Goal: Task Accomplishment & Management: Manage account settings

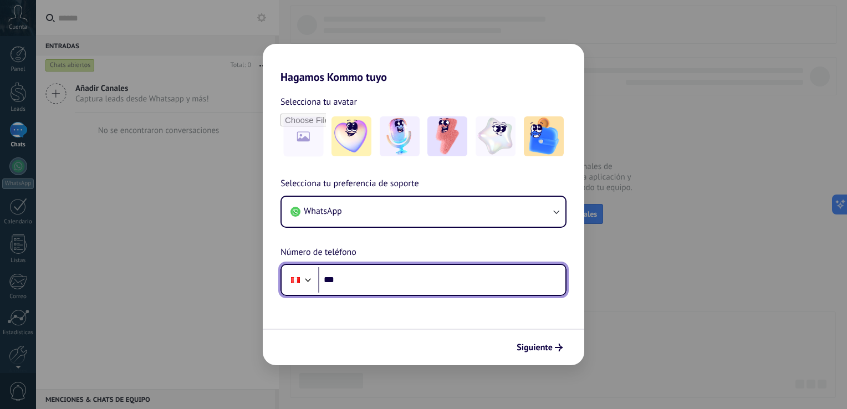
click at [384, 281] on input "***" at bounding box center [441, 280] width 247 height 26
type input "**********"
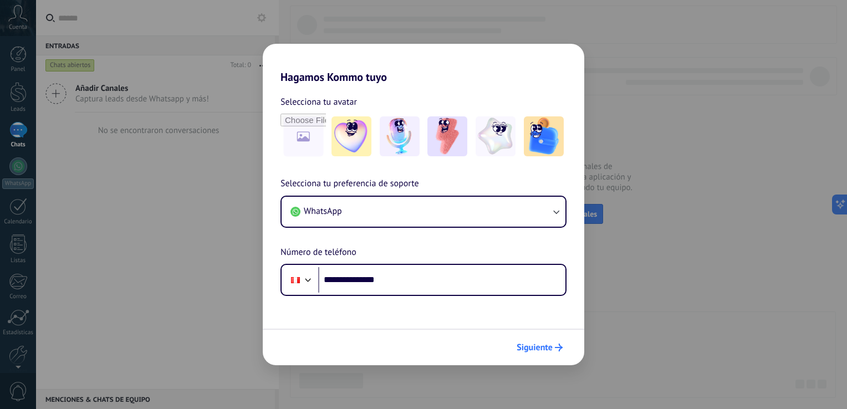
click at [551, 349] on span "Siguiente" at bounding box center [535, 348] width 36 height 8
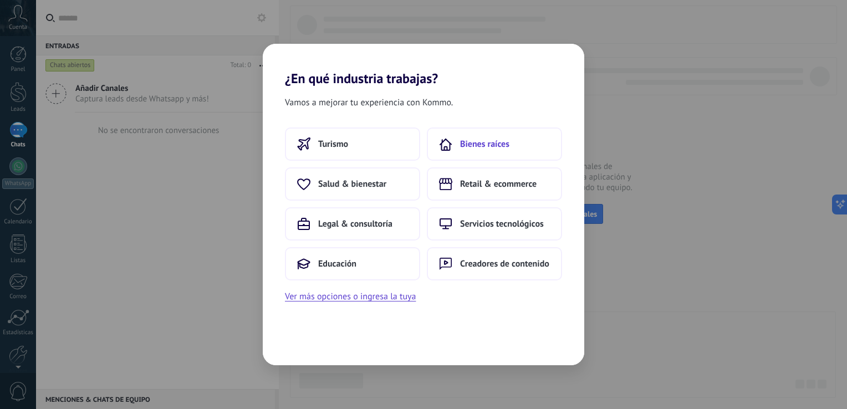
click at [487, 140] on span "Bienes raíces" at bounding box center [484, 144] width 49 height 11
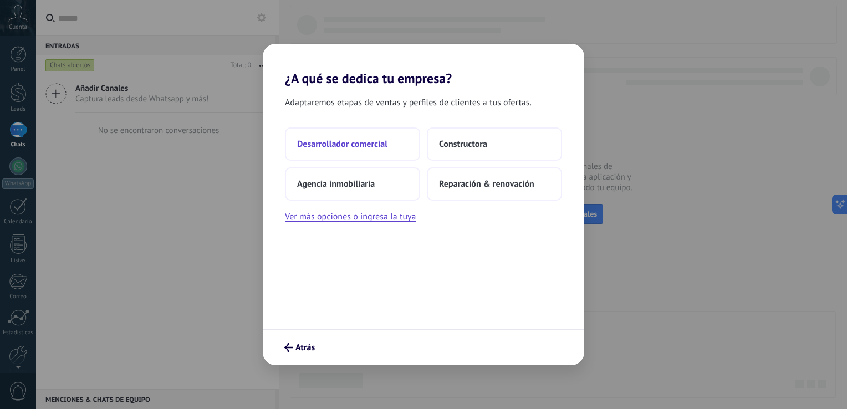
click at [389, 147] on button "Desarrollador comercial" at bounding box center [352, 144] width 135 height 33
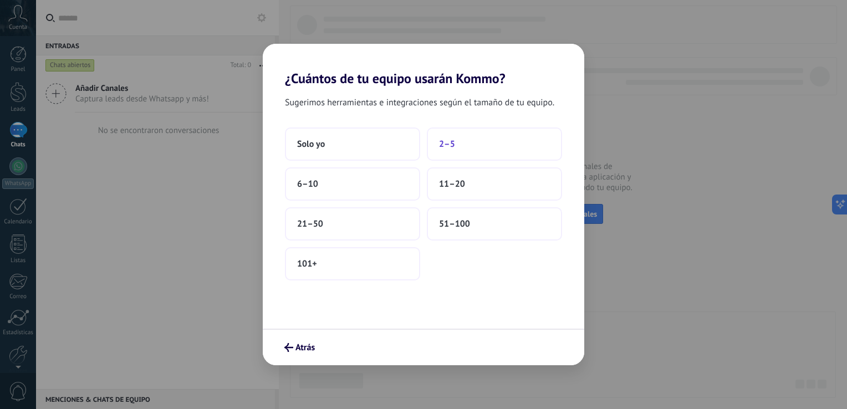
click at [494, 143] on button "2–5" at bounding box center [494, 144] width 135 height 33
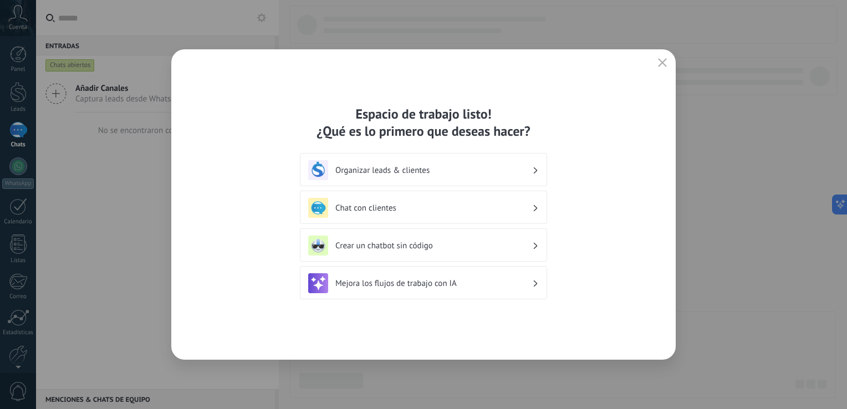
click at [439, 251] on h3 "Crear un chatbot sin código" at bounding box center [433, 246] width 197 height 11
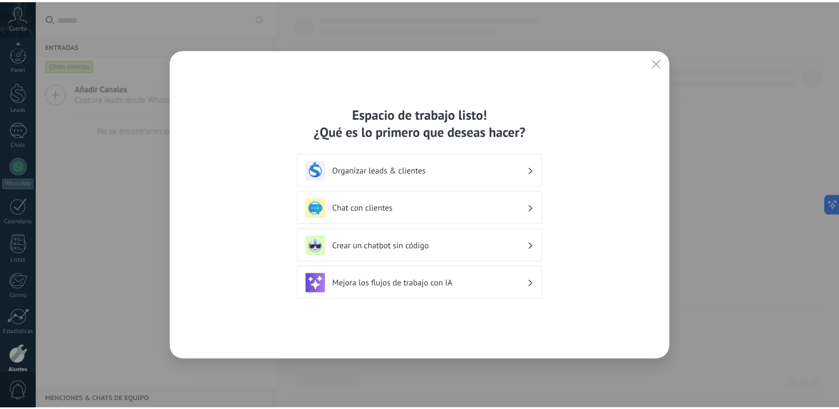
scroll to position [51, 0]
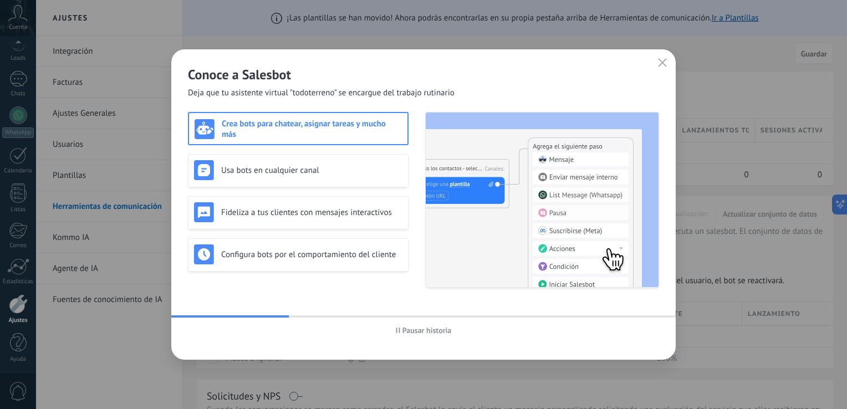
click at [396, 332] on use "button" at bounding box center [398, 331] width 4 height 6
click at [665, 65] on use "button" at bounding box center [663, 62] width 8 height 8
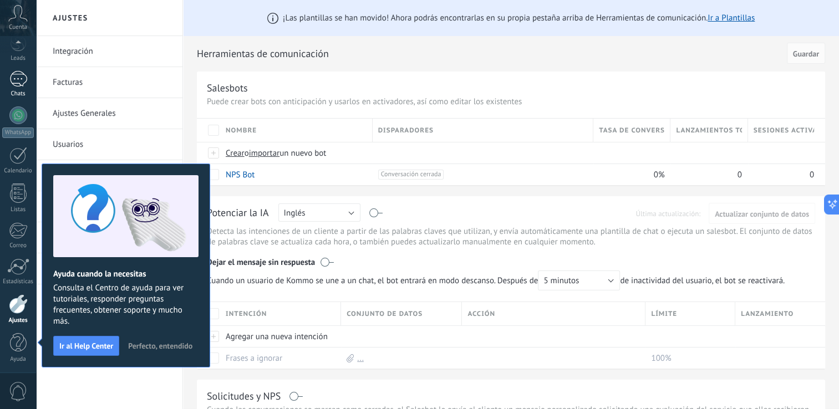
click at [27, 85] on link "Chats" at bounding box center [18, 84] width 36 height 27
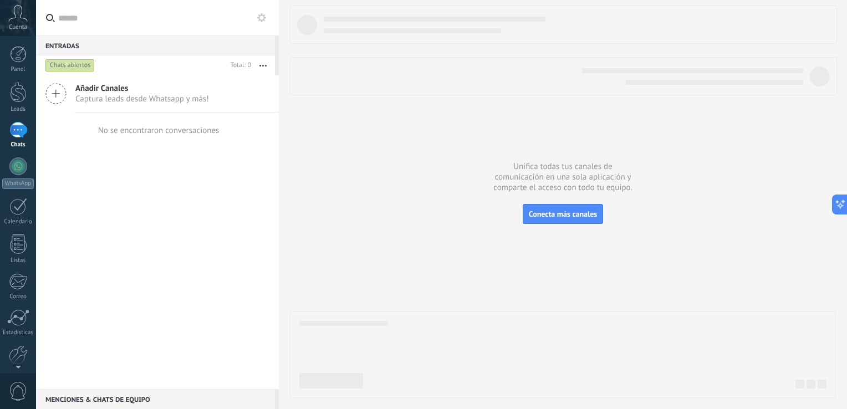
click at [13, 13] on icon at bounding box center [17, 13] width 19 height 17
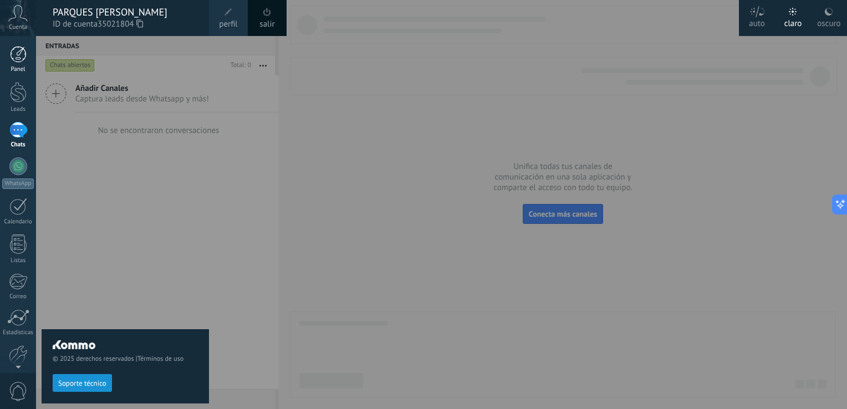
click at [25, 52] on div at bounding box center [18, 54] width 17 height 17
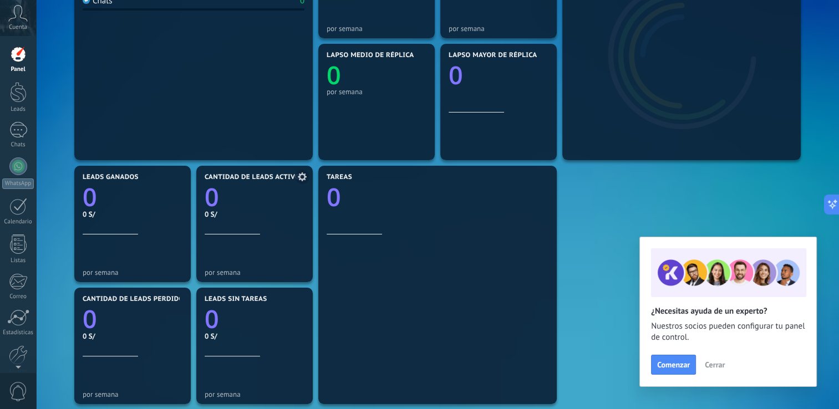
scroll to position [166, 0]
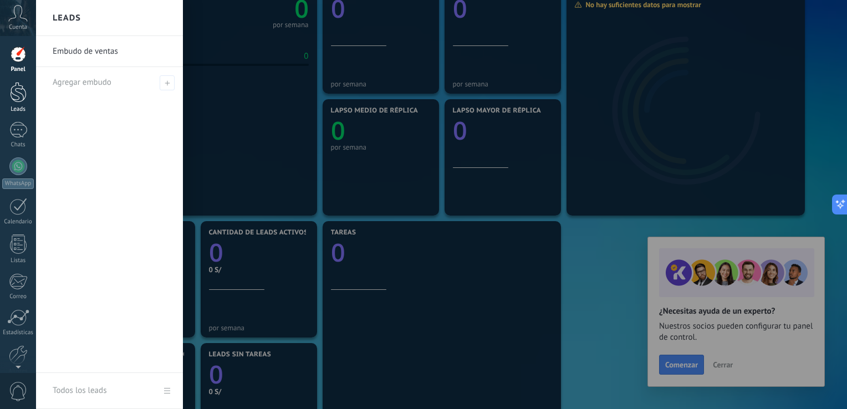
click at [17, 100] on div at bounding box center [18, 92] width 17 height 21
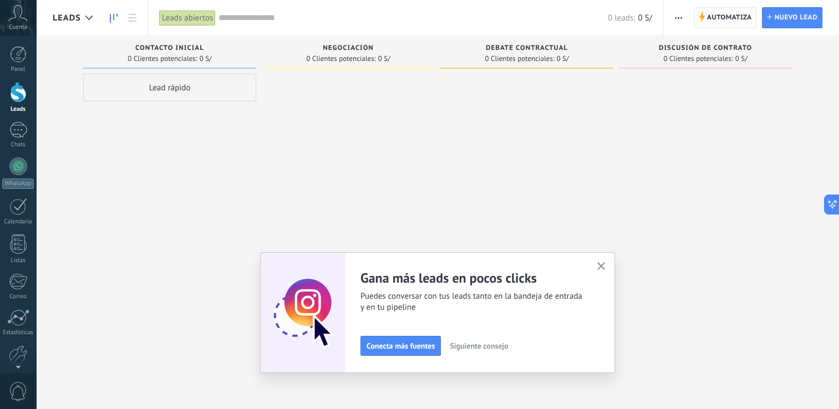
click at [741, 19] on span "Automatiza" at bounding box center [729, 18] width 45 height 20
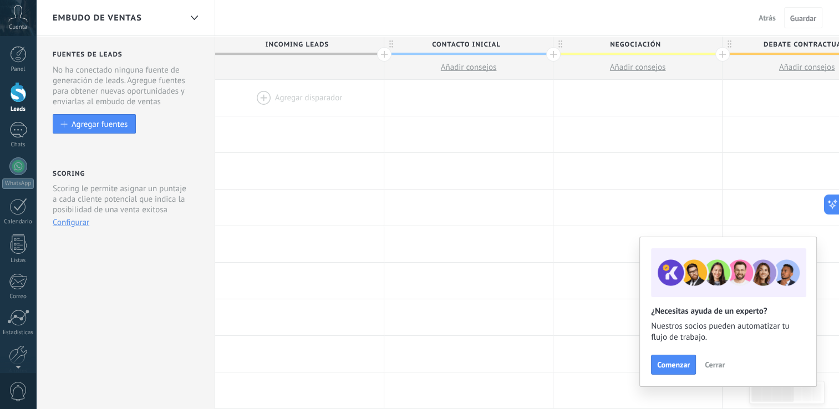
click at [470, 43] on span "Contacto inicial" at bounding box center [465, 44] width 163 height 17
type input "**********"
click at [650, 91] on div at bounding box center [637, 98] width 169 height 36
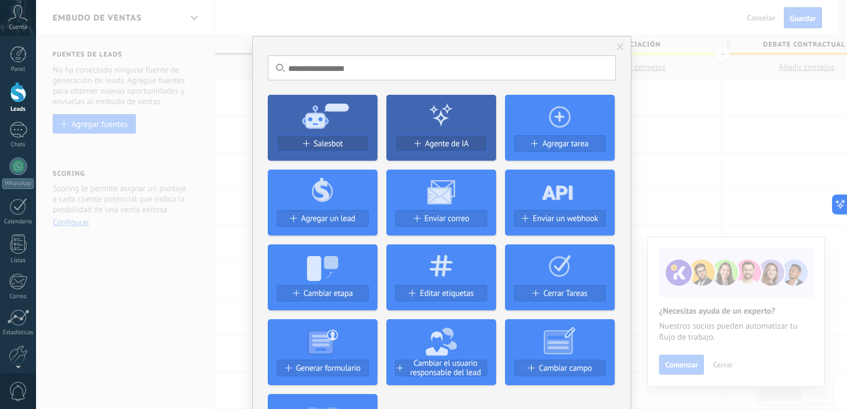
click at [617, 47] on span at bounding box center [620, 47] width 7 height 8
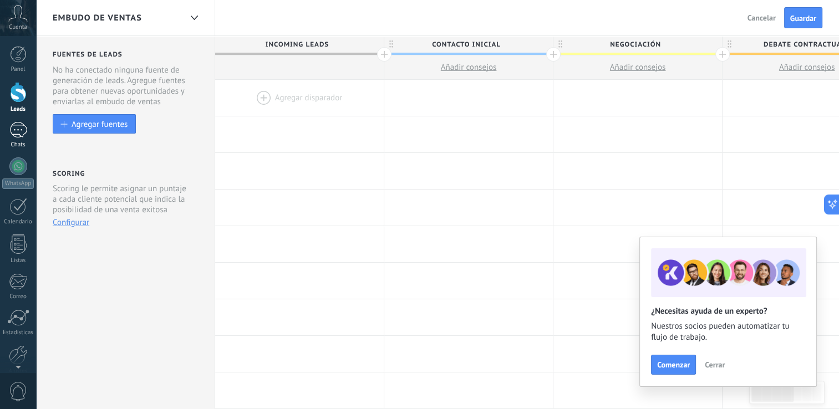
click at [22, 138] on div at bounding box center [18, 130] width 18 height 16
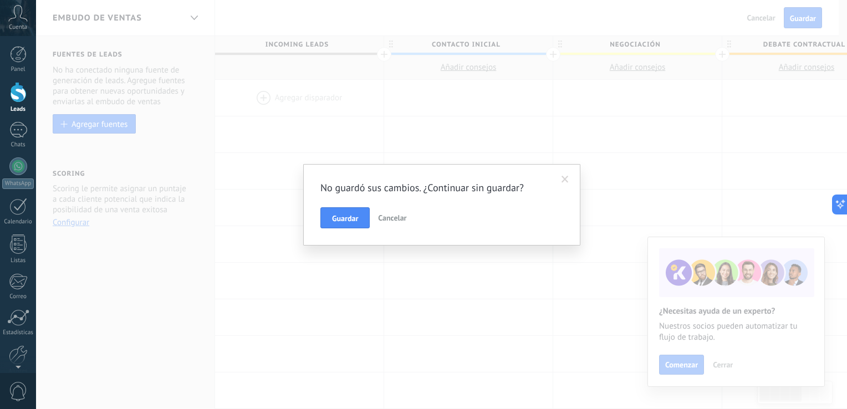
click at [389, 218] on span "Cancelar" at bounding box center [392, 218] width 28 height 10
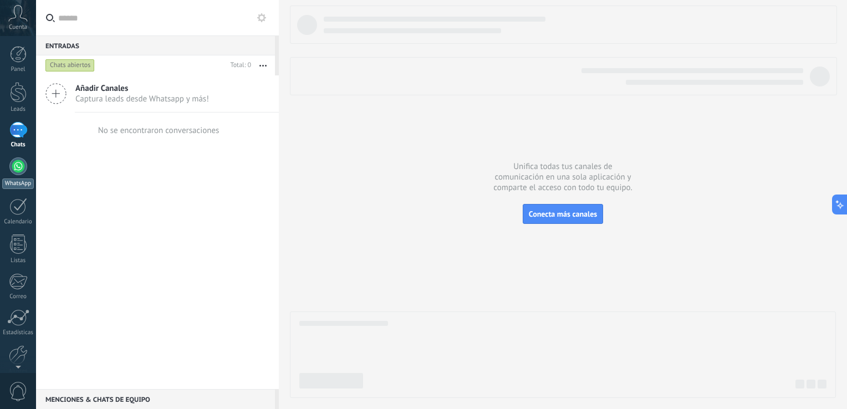
click at [13, 167] on div at bounding box center [18, 166] width 18 height 18
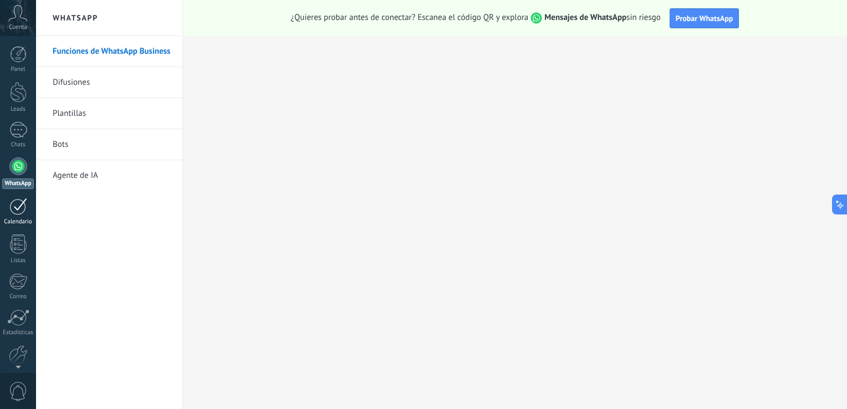
click at [13, 215] on link "Calendario" at bounding box center [18, 212] width 36 height 28
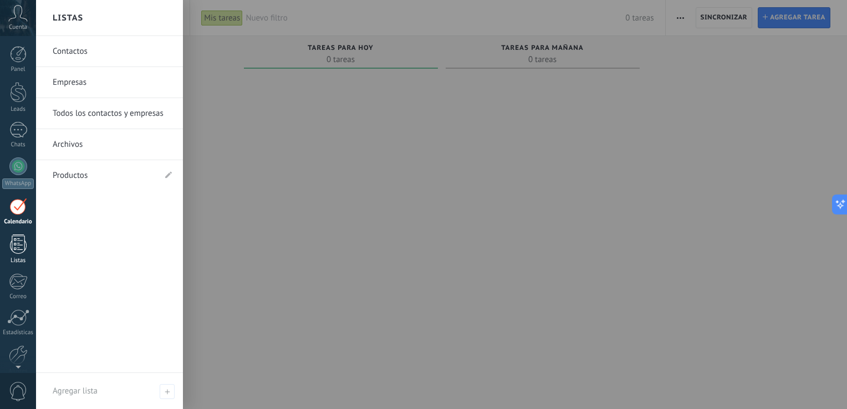
click at [12, 248] on div at bounding box center [18, 244] width 17 height 19
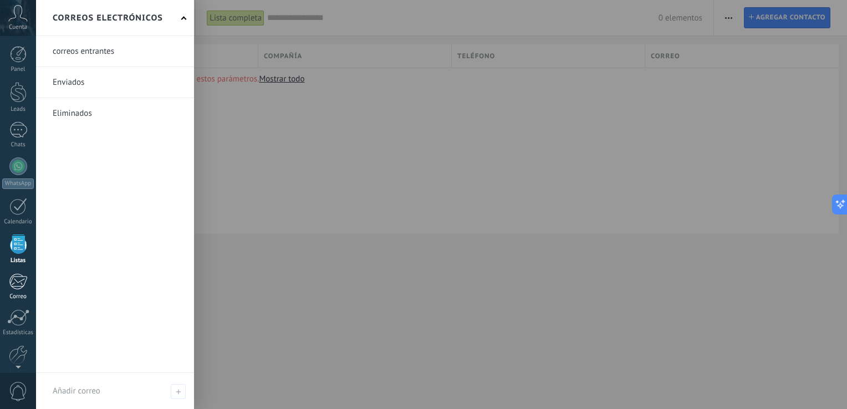
click at [17, 287] on div at bounding box center [18, 281] width 18 height 17
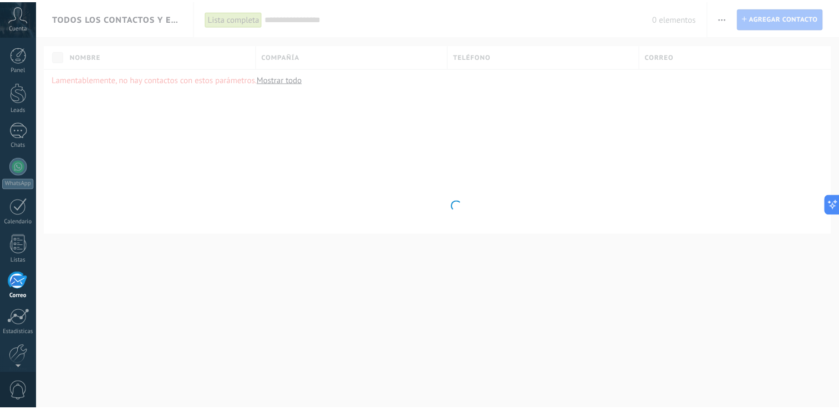
scroll to position [51, 0]
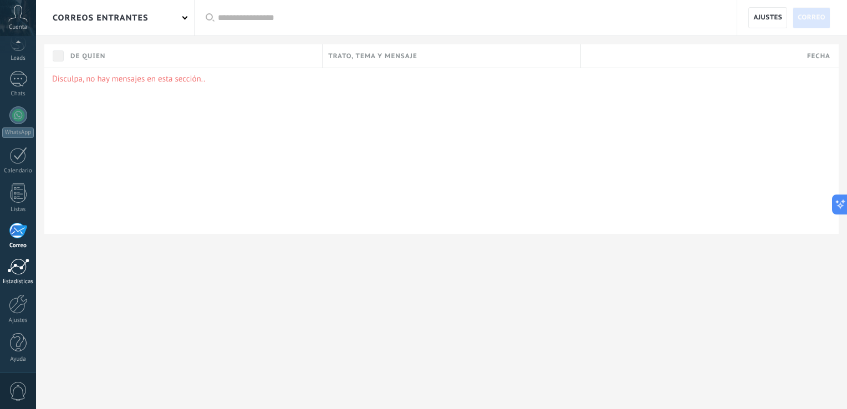
click at [16, 278] on div "Estadísticas" at bounding box center [18, 281] width 32 height 7
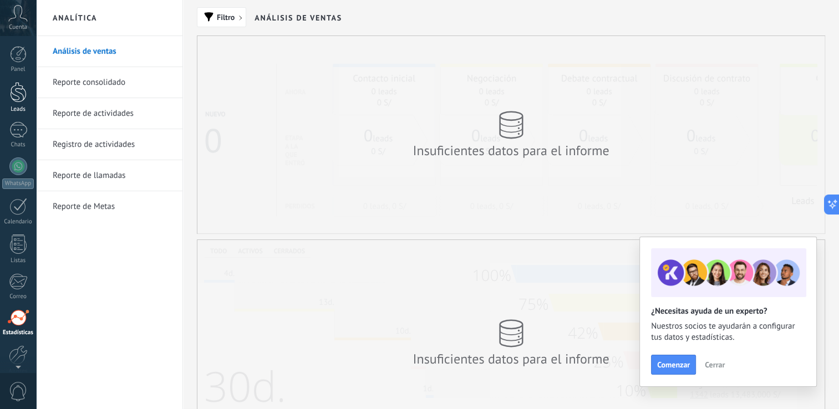
click at [17, 99] on div at bounding box center [18, 92] width 17 height 21
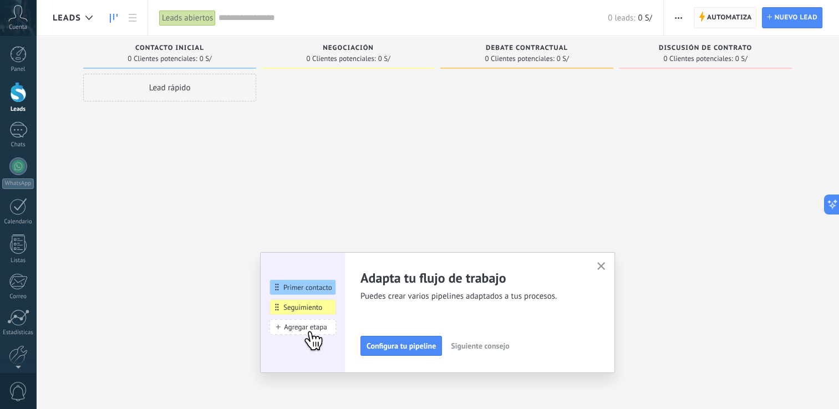
click at [730, 14] on span "Automatiza" at bounding box center [729, 18] width 45 height 20
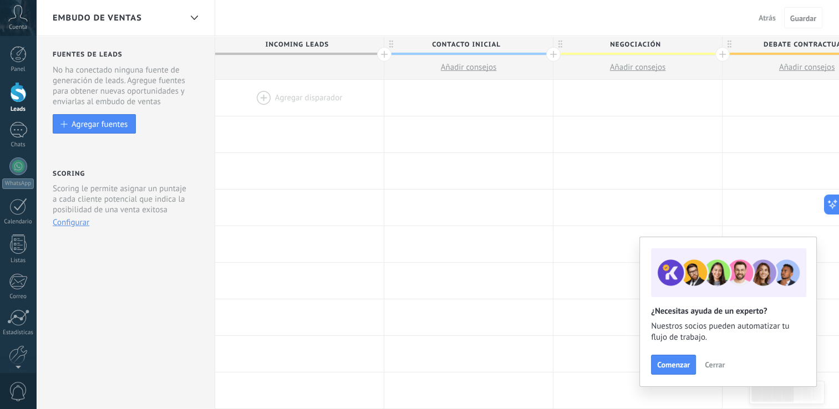
click at [306, 93] on div at bounding box center [299, 98] width 169 height 36
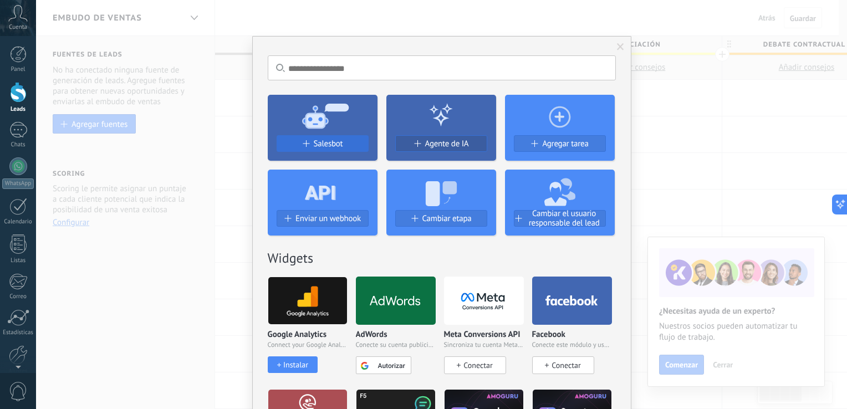
click at [330, 143] on span "Salesbot" at bounding box center [328, 143] width 29 height 9
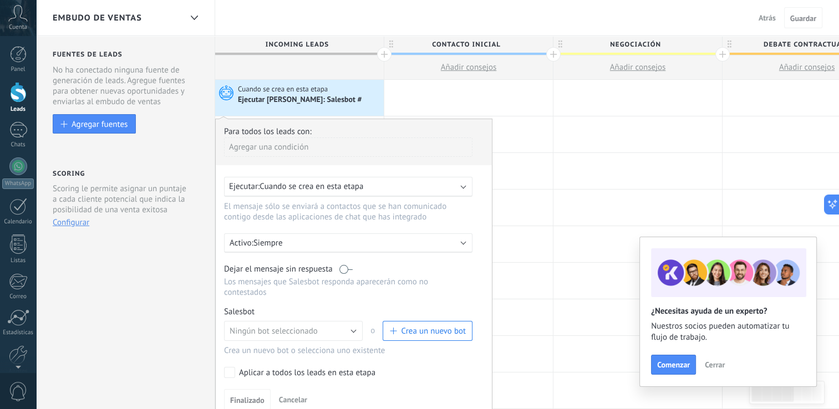
click at [440, 326] on span "Crea un nuevo bot" at bounding box center [433, 331] width 65 height 11
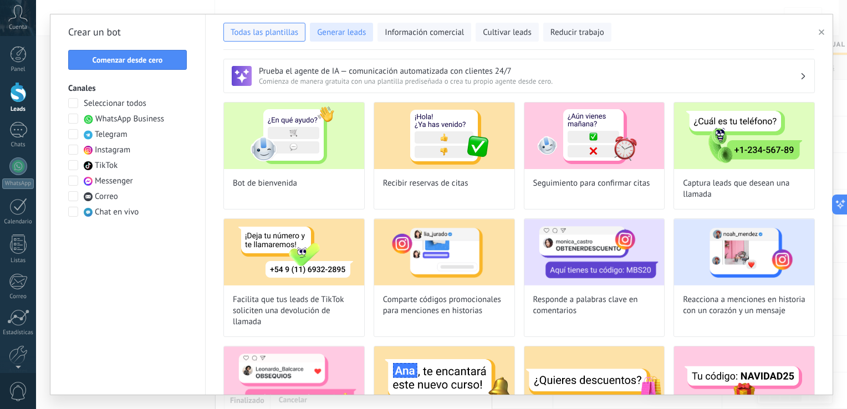
click at [345, 36] on span "Generar leads" at bounding box center [341, 32] width 49 height 11
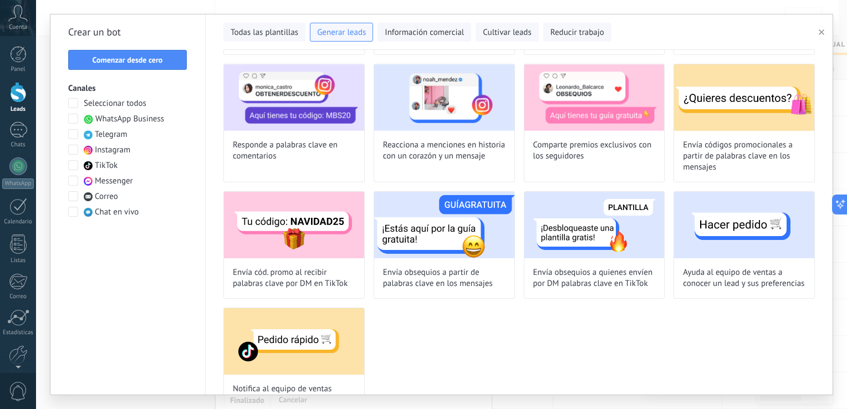
scroll to position [166, 0]
drag, startPoint x: 419, startPoint y: 43, endPoint x: 422, endPoint y: 35, distance: 9.0
click at [420, 42] on div "Todas las plantillas Generar leads Información comercial Cultivar leads Reducir…" at bounding box center [518, 31] width 591 height 35
click at [426, 29] on span "Información comercial" at bounding box center [424, 32] width 79 height 11
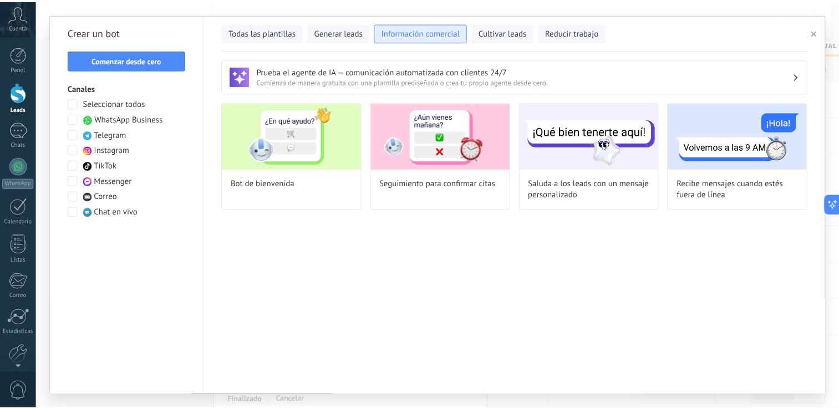
scroll to position [0, 0]
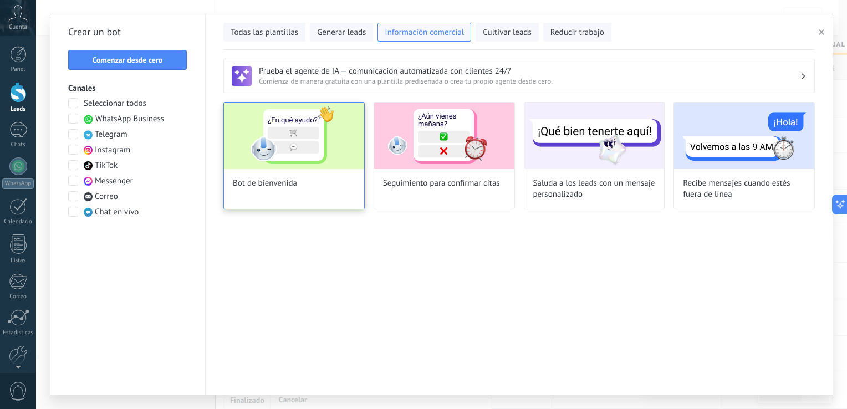
click at [287, 167] on img at bounding box center [294, 136] width 140 height 67
type input "**********"
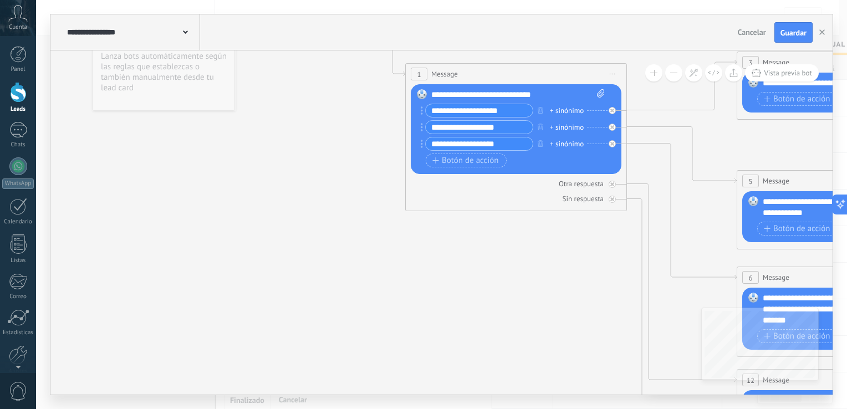
click at [573, 112] on div "+ sinónimo" at bounding box center [567, 110] width 34 height 11
click at [557, 195] on div "Sin respuesta" at bounding box center [516, 199] width 211 height 11
click at [558, 128] on div "+ sinónimo" at bounding box center [567, 127] width 34 height 11
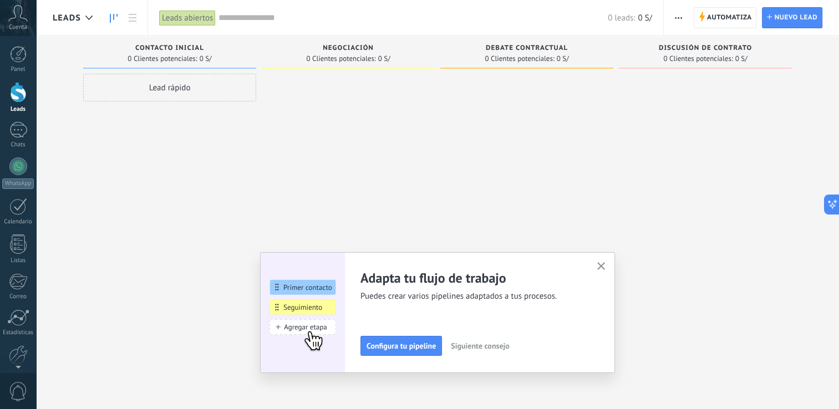
click at [605, 264] on icon "button" at bounding box center [601, 266] width 8 height 8
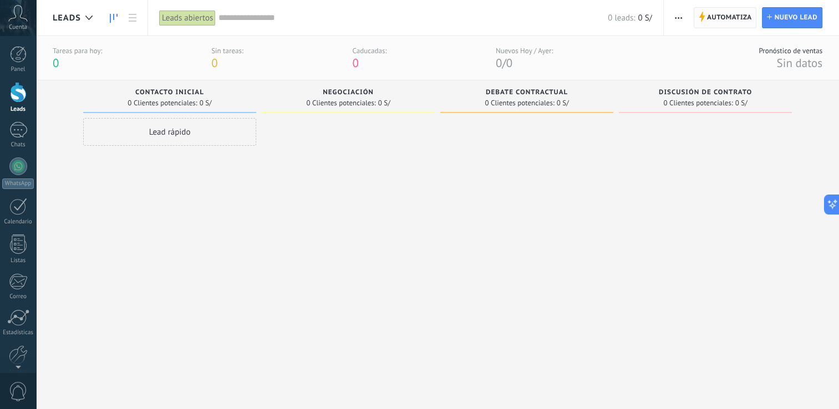
click at [727, 21] on span "Automatiza" at bounding box center [729, 18] width 45 height 20
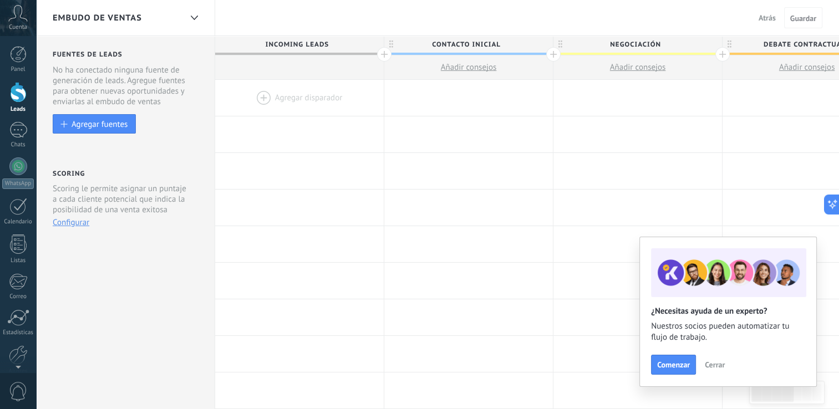
click at [721, 368] on span "Cerrar" at bounding box center [715, 365] width 20 height 8
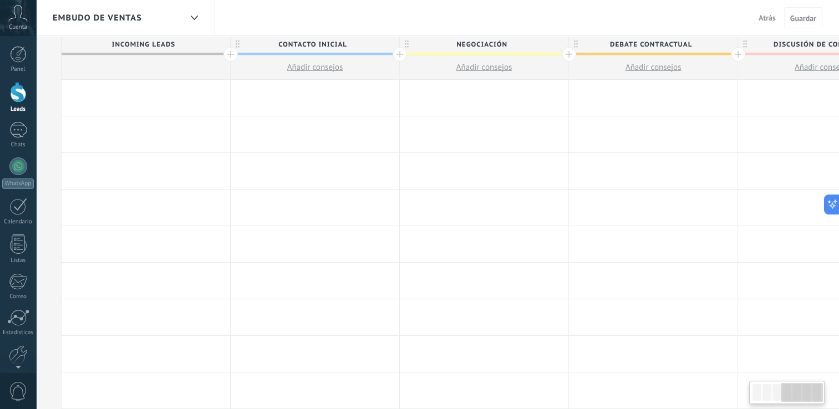
scroll to position [0, 559]
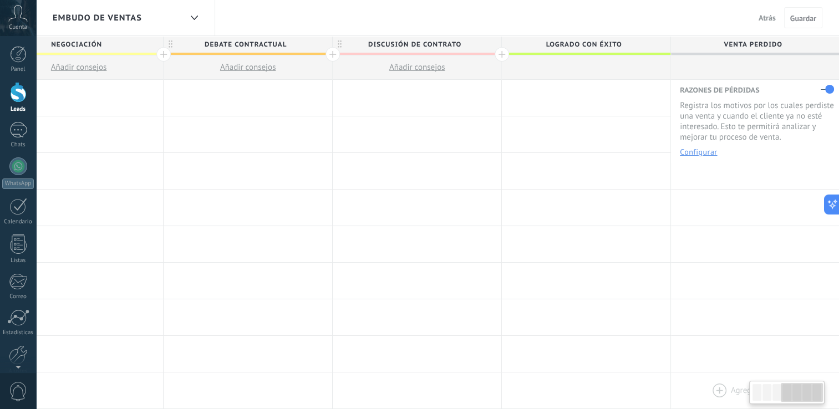
drag, startPoint x: 785, startPoint y: 391, endPoint x: 825, endPoint y: 391, distance: 39.9
click at [825, 391] on body ".abccls-1,.abccls-2{fill-rule:evenodd}.abccls-2{fill:#fff} .abfcls-1{fill:none}…" at bounding box center [419, 204] width 839 height 409
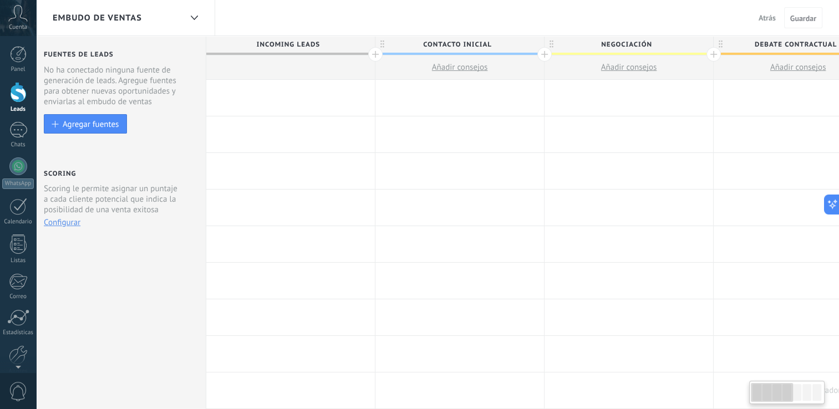
drag, startPoint x: 790, startPoint y: 393, endPoint x: 719, endPoint y: 394, distance: 71.0
click at [719, 394] on body ".abccls-1,.abccls-2{fill-rule:evenodd}.abccls-2{fill:#fff} .abfcls-1{fill:none}…" at bounding box center [419, 204] width 839 height 409
click at [251, 101] on div at bounding box center [290, 98] width 169 height 36
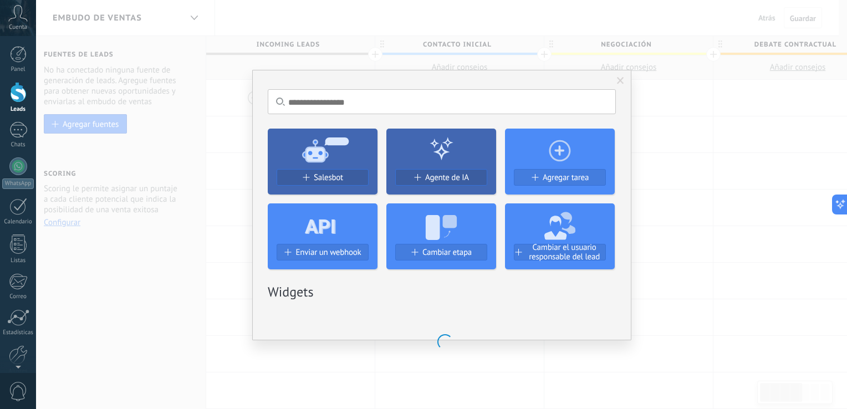
drag, startPoint x: 623, startPoint y: 87, endPoint x: 598, endPoint y: 85, distance: 25.0
click at [623, 86] on span at bounding box center [621, 81] width 18 height 19
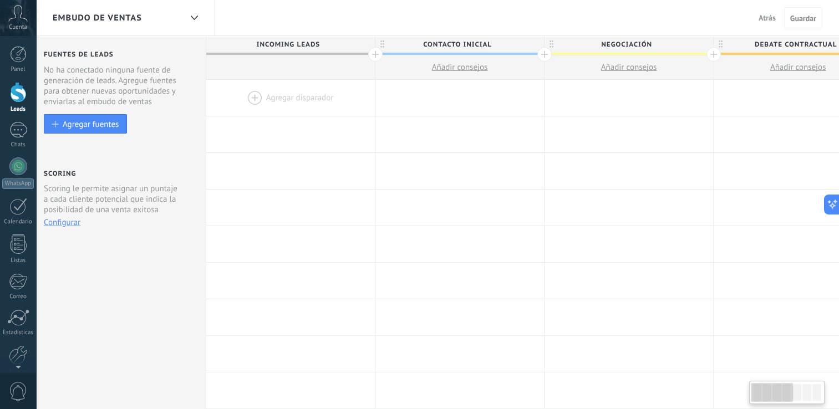
drag, startPoint x: 786, startPoint y: 384, endPoint x: 772, endPoint y: 386, distance: 14.0
click at [772, 386] on div at bounding box center [772, 392] width 42 height 19
click at [454, 94] on div at bounding box center [459, 98] width 169 height 36
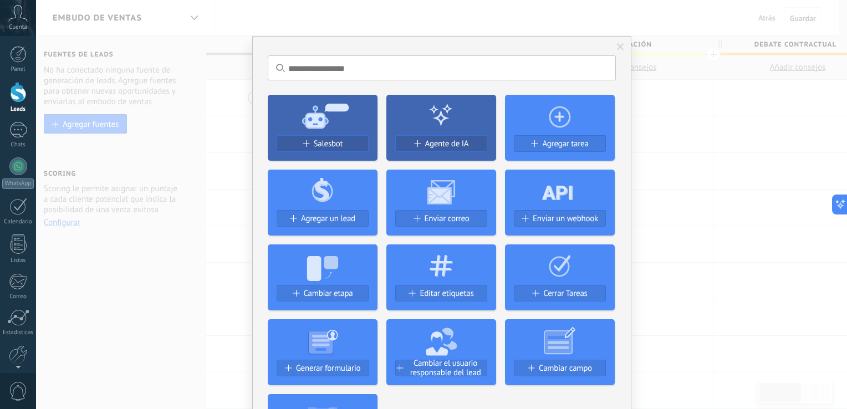
click at [319, 128] on use at bounding box center [325, 115] width 47 height 25
click at [335, 145] on span "Salesbot" at bounding box center [328, 143] width 29 height 9
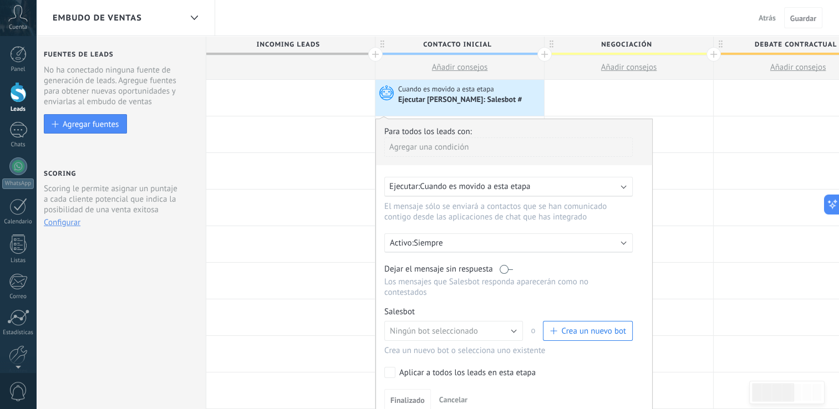
click at [582, 326] on span "Crea un nuevo bot" at bounding box center [593, 331] width 65 height 11
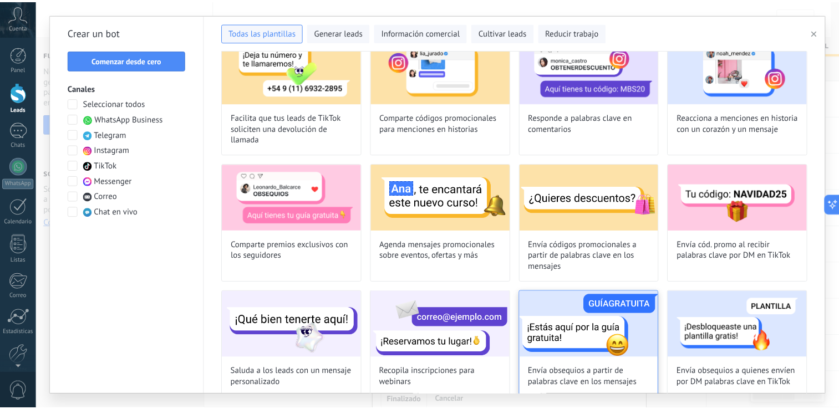
scroll to position [0, 0]
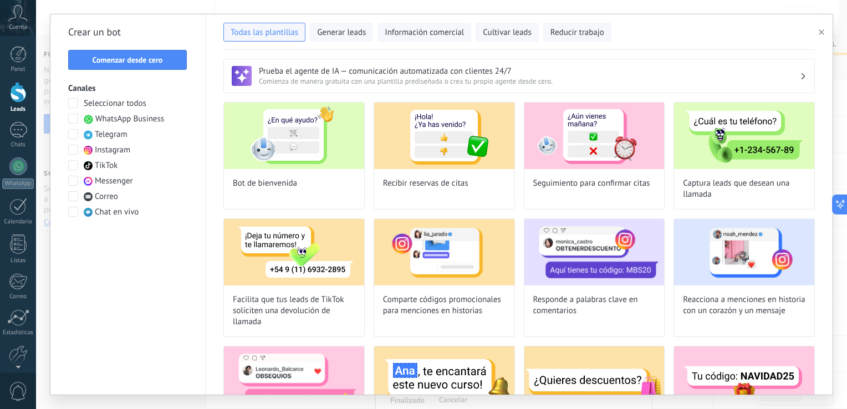
click at [815, 37] on button "button" at bounding box center [824, 32] width 18 height 13
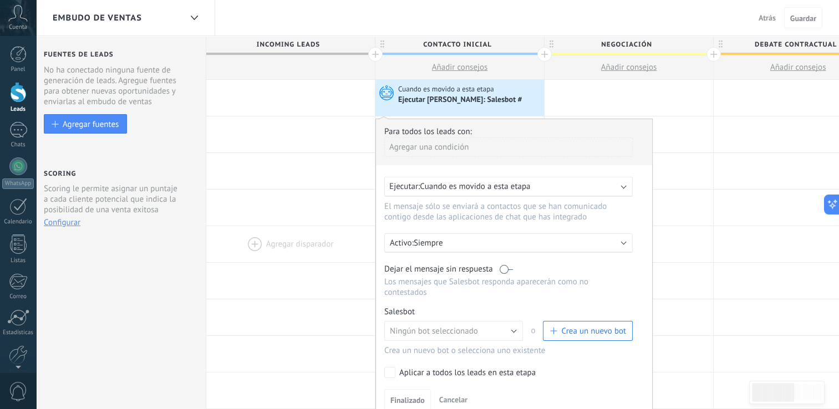
click at [351, 240] on div at bounding box center [290, 244] width 169 height 36
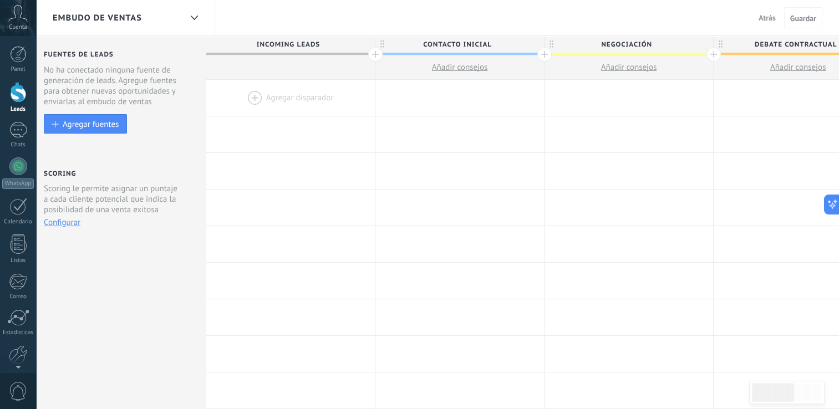
click at [762, 19] on span "Atrás" at bounding box center [767, 18] width 17 height 10
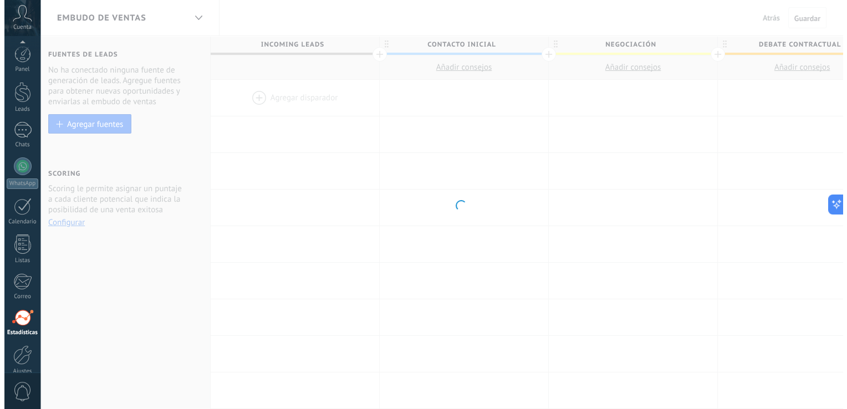
scroll to position [51, 0]
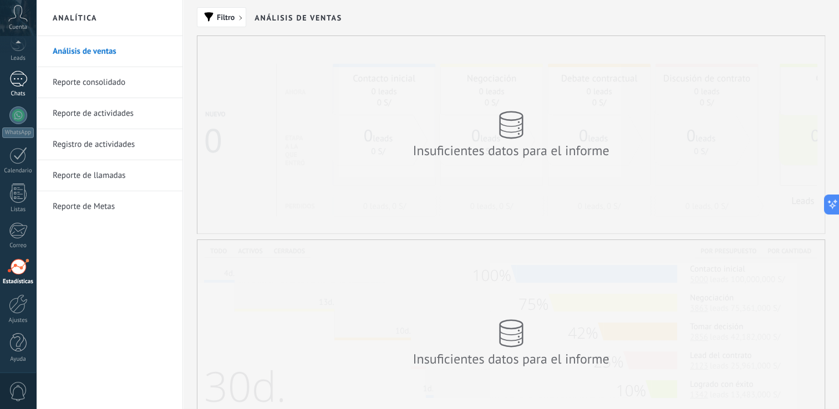
click at [20, 84] on div at bounding box center [18, 79] width 18 height 16
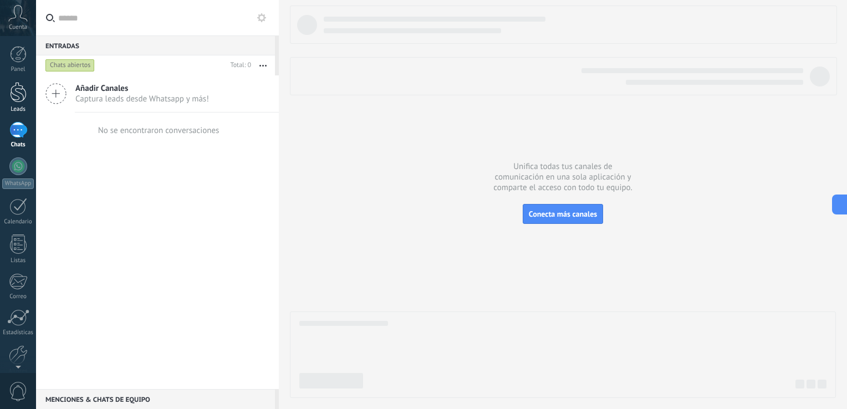
click at [25, 95] on div at bounding box center [18, 92] width 17 height 21
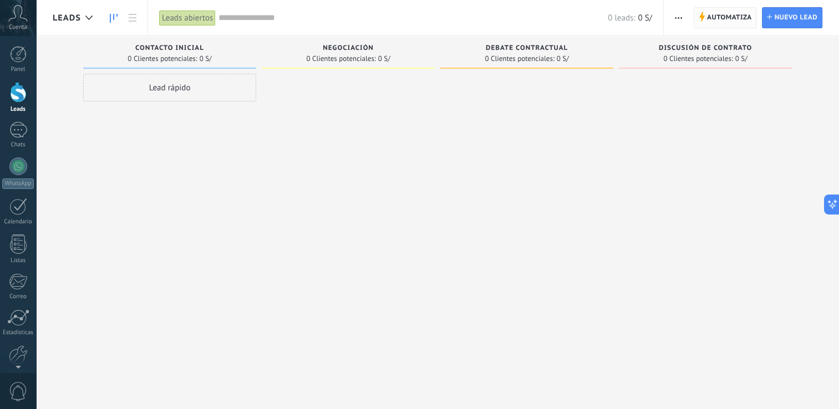
click at [752, 19] on span "Automatiza Automatiza" at bounding box center [725, 17] width 63 height 21
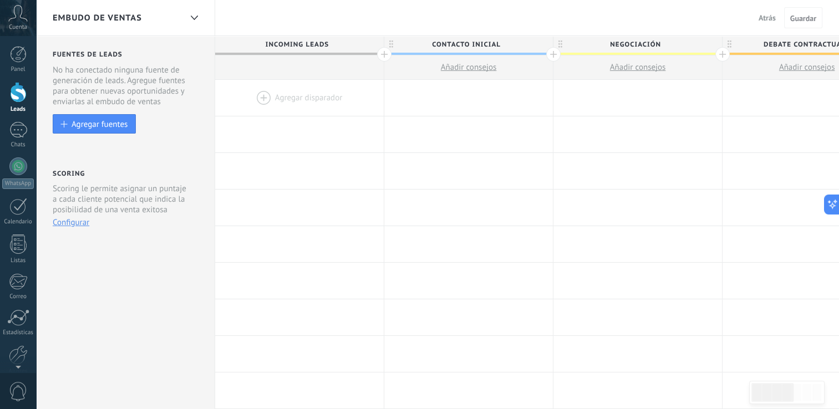
click at [312, 93] on div at bounding box center [299, 98] width 169 height 36
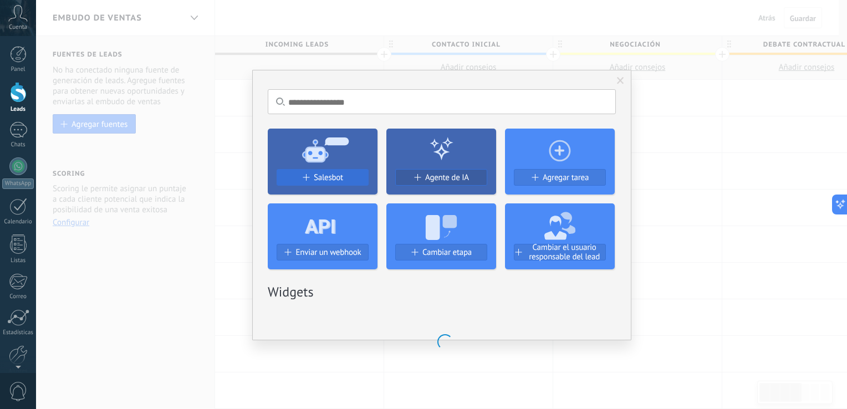
click at [327, 179] on span "Salesbot" at bounding box center [328, 177] width 29 height 9
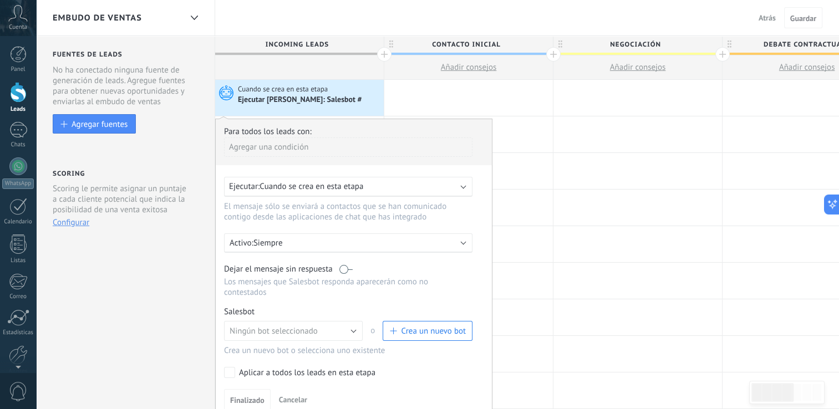
click at [424, 326] on button "Crea un nuevo bot" at bounding box center [428, 331] width 90 height 20
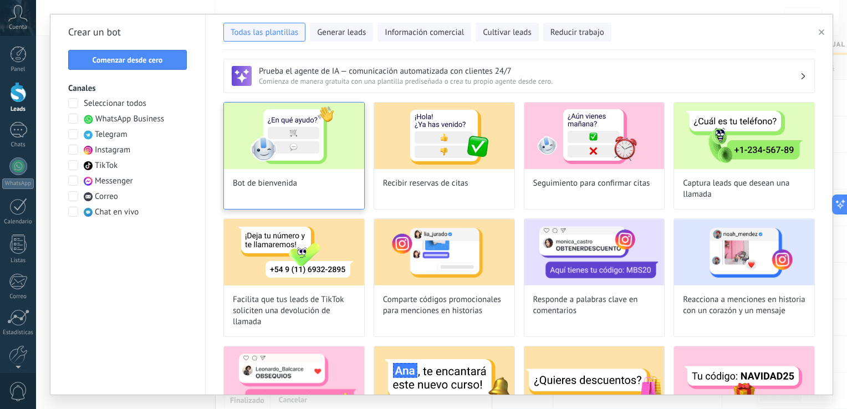
click at [309, 163] on img at bounding box center [294, 136] width 140 height 67
type input "**********"
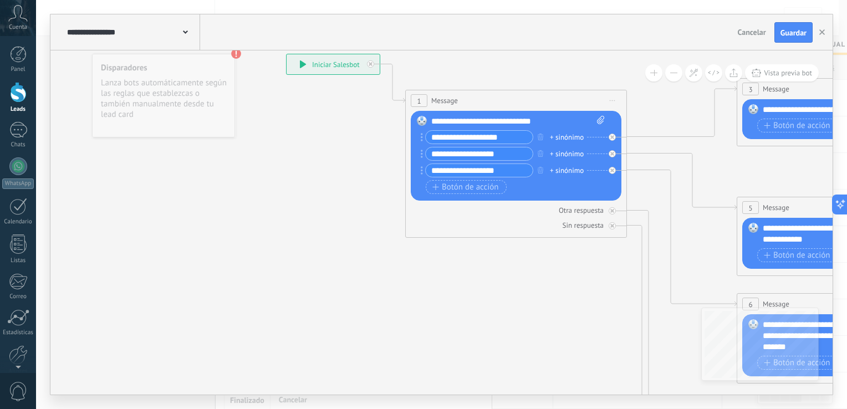
drag, startPoint x: 204, startPoint y: 403, endPoint x: 297, endPoint y: 400, distance: 93.2
click at [297, 400] on div "**********" at bounding box center [441, 204] width 811 height 409
drag, startPoint x: 308, startPoint y: 399, endPoint x: 383, endPoint y: 406, distance: 74.6
click at [362, 402] on div "**********" at bounding box center [441, 204] width 811 height 409
drag, startPoint x: 388, startPoint y: 406, endPoint x: 447, endPoint y: 378, distance: 65.2
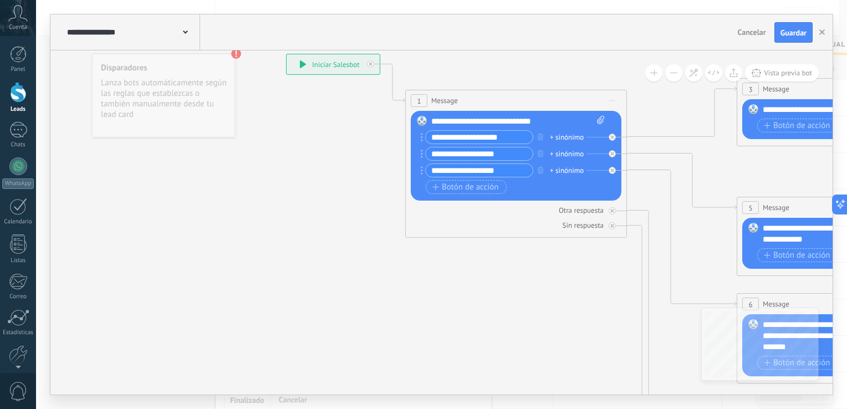
click at [432, 398] on div "**********" at bounding box center [441, 204] width 811 height 409
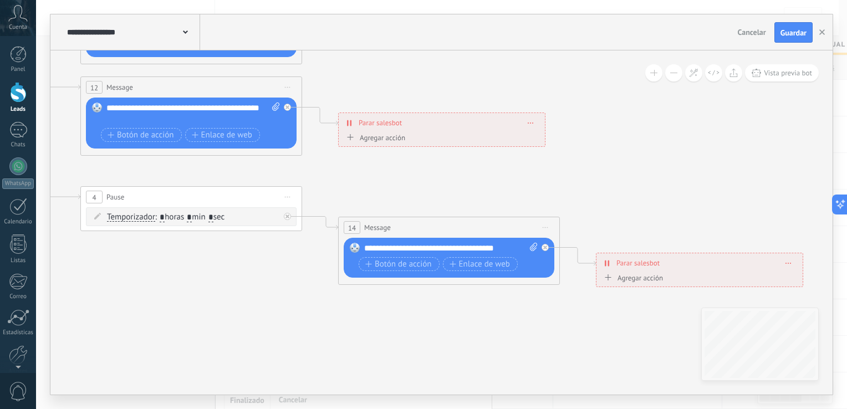
click at [444, 374] on icon at bounding box center [216, 10] width 1728 height 1107
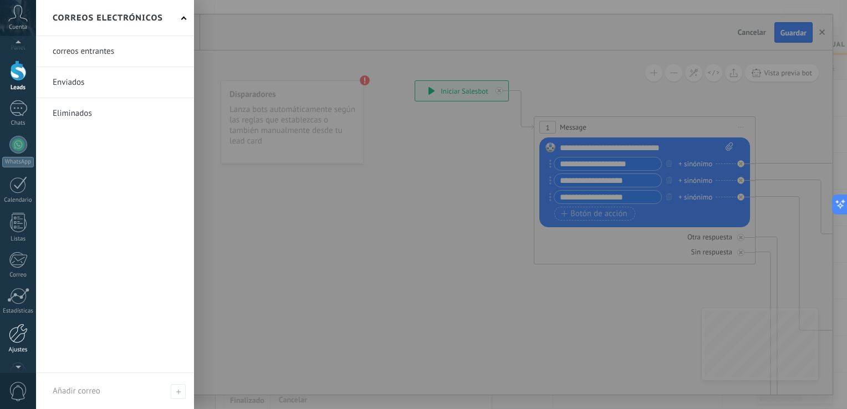
scroll to position [51, 0]
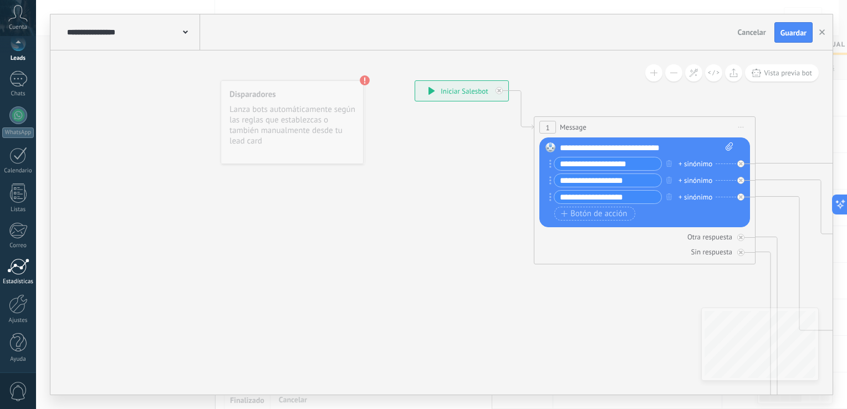
click at [18, 265] on div at bounding box center [18, 266] width 22 height 17
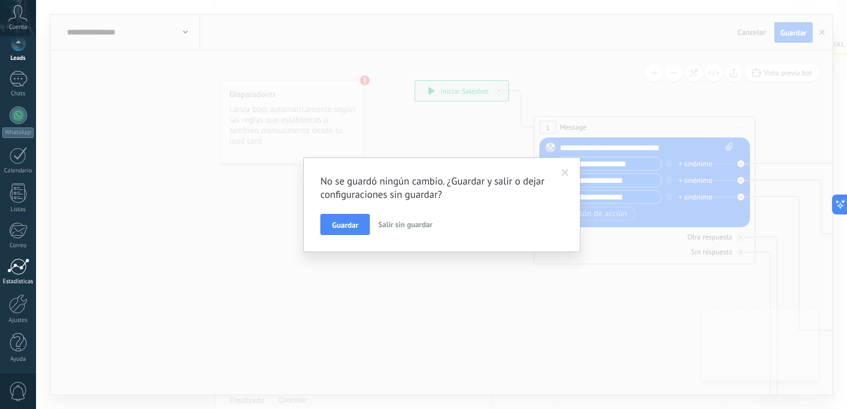
scroll to position [0, 0]
click at [405, 226] on span "Salir sin guardar" at bounding box center [405, 225] width 54 height 10
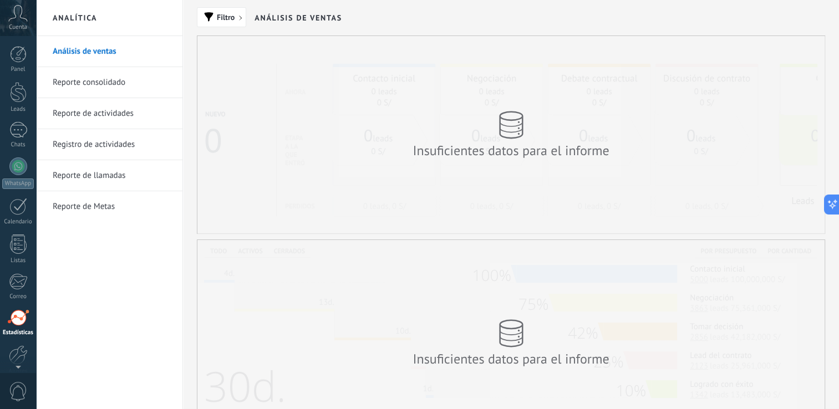
click at [21, 24] on span "Cuenta" at bounding box center [18, 27] width 18 height 7
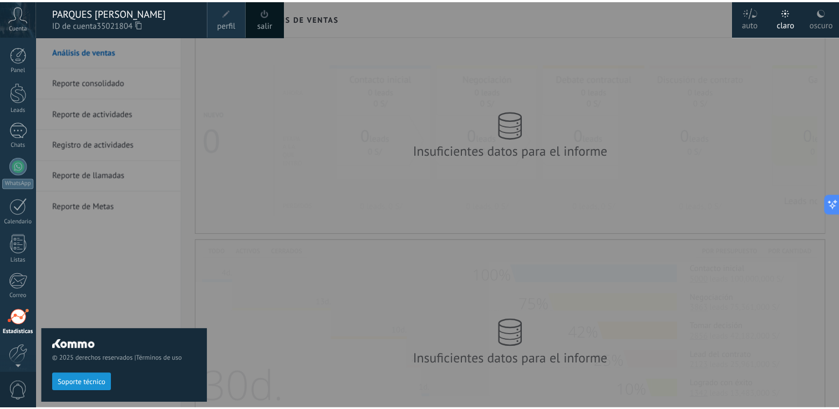
scroll to position [51, 0]
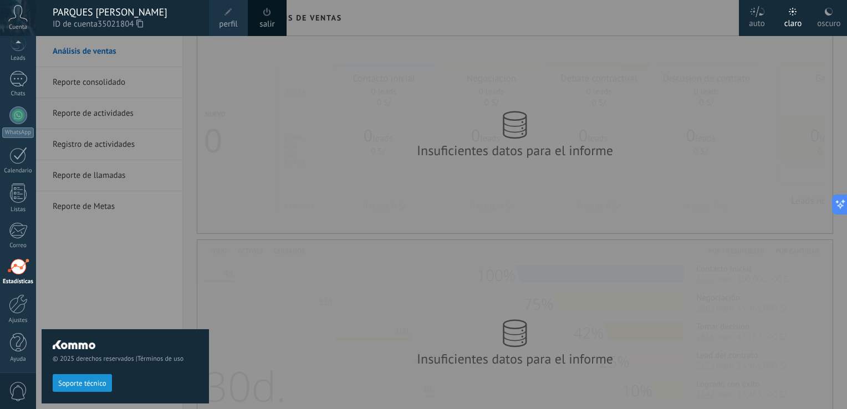
click at [115, 13] on div "PARQUES [PERSON_NAME]" at bounding box center [125, 12] width 145 height 12
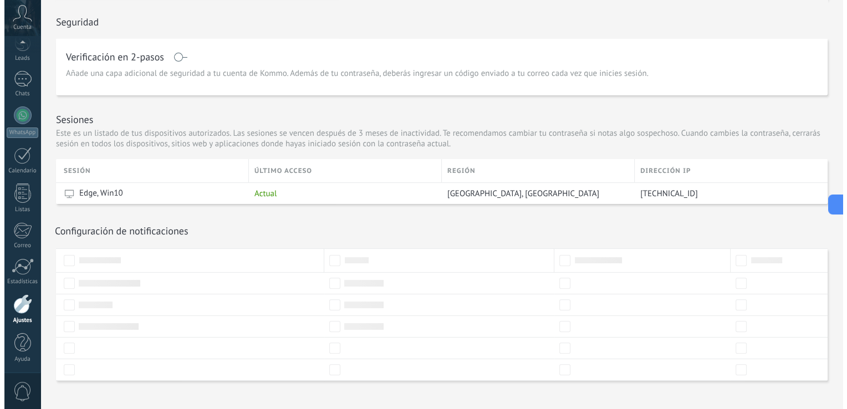
scroll to position [278, 0]
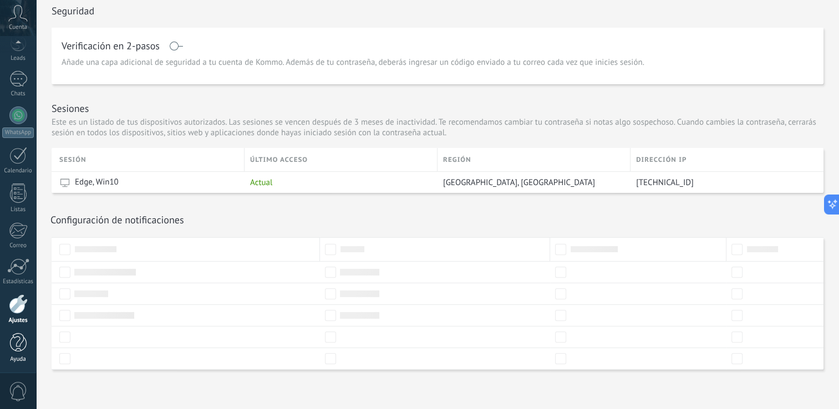
click at [12, 346] on div at bounding box center [18, 342] width 17 height 19
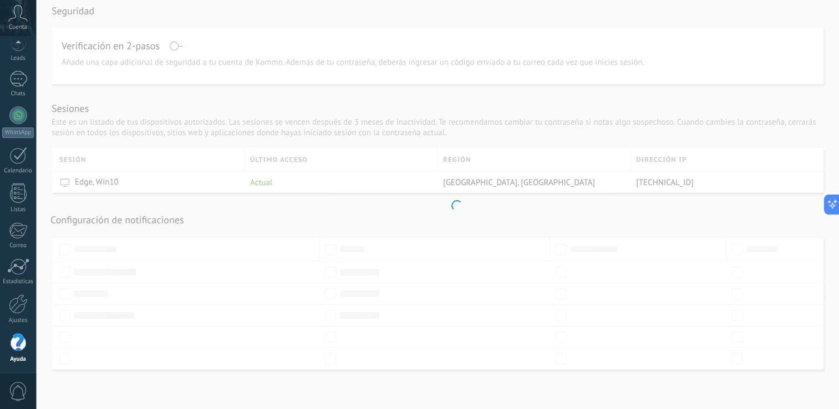
click at [19, 389] on span "0" at bounding box center [18, 391] width 19 height 19
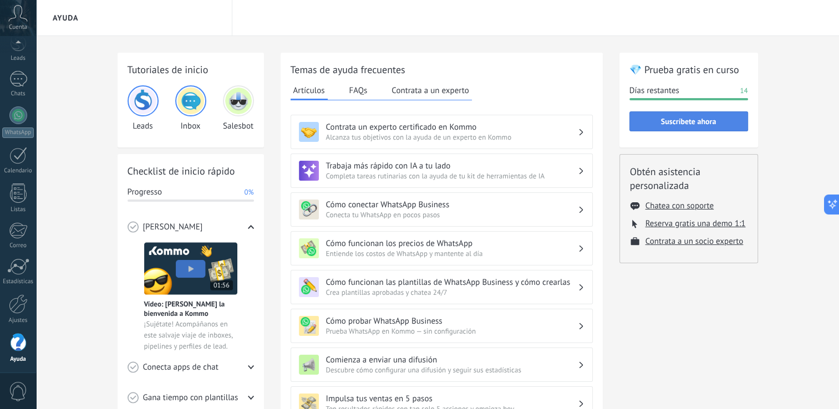
click at [719, 125] on button "Suscríbete ahora" at bounding box center [688, 121] width 119 height 20
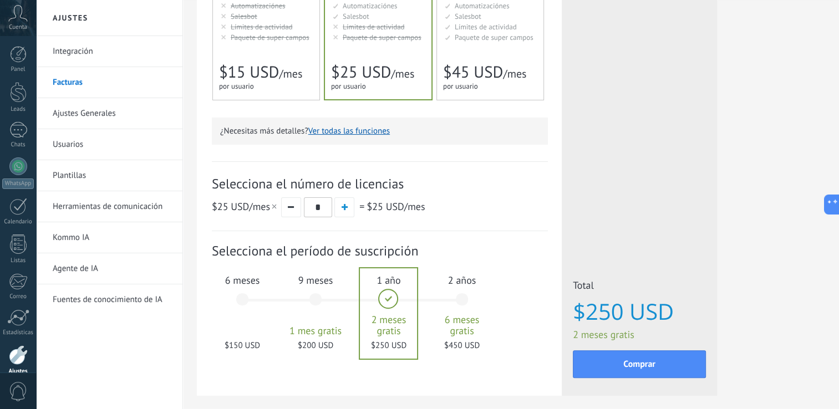
scroll to position [246, 0]
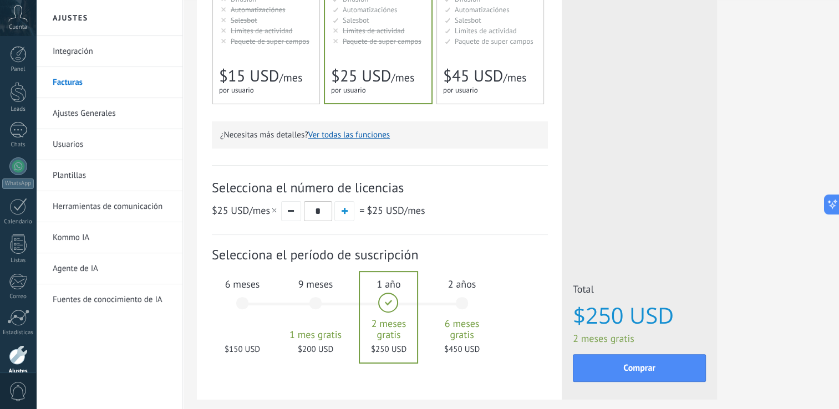
click at [492, 44] on span "Paquete de super campos" at bounding box center [494, 41] width 79 height 9
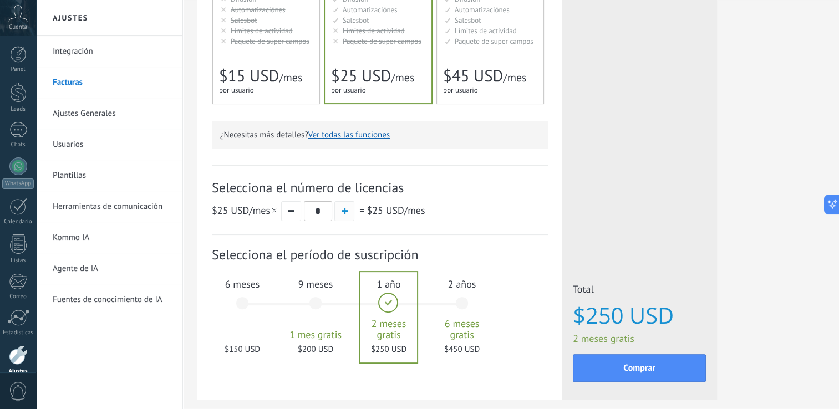
click at [345, 216] on button "button" at bounding box center [344, 211] width 20 height 20
click at [297, 211] on button "button" at bounding box center [291, 211] width 20 height 20
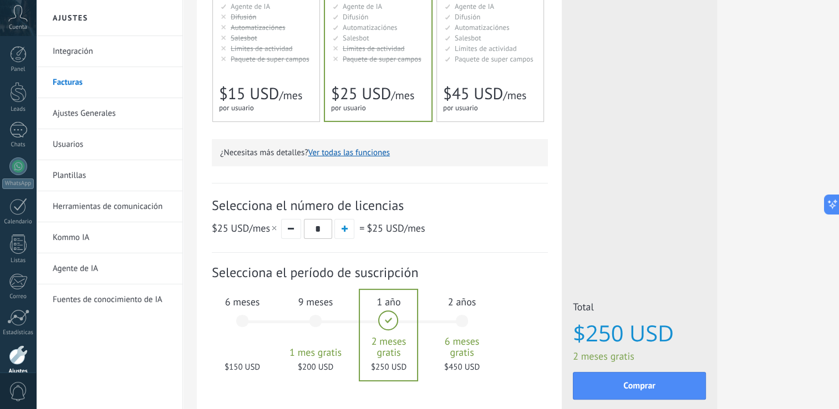
scroll to position [277, 0]
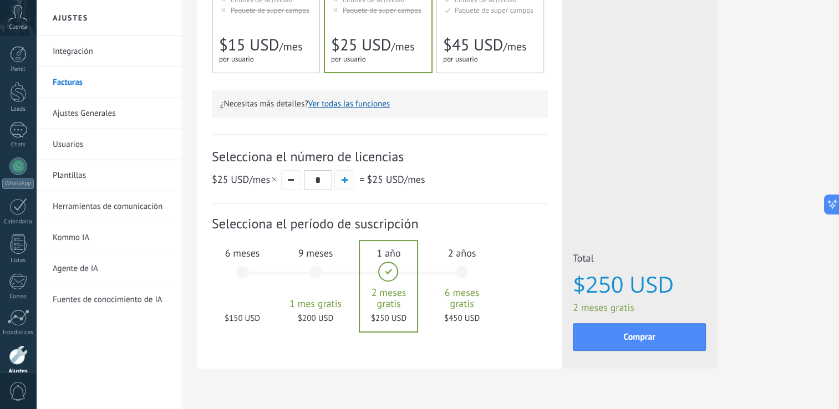
click at [340, 185] on button "button" at bounding box center [344, 180] width 20 height 20
click at [293, 183] on button "button" at bounding box center [291, 180] width 20 height 20
type input "*"
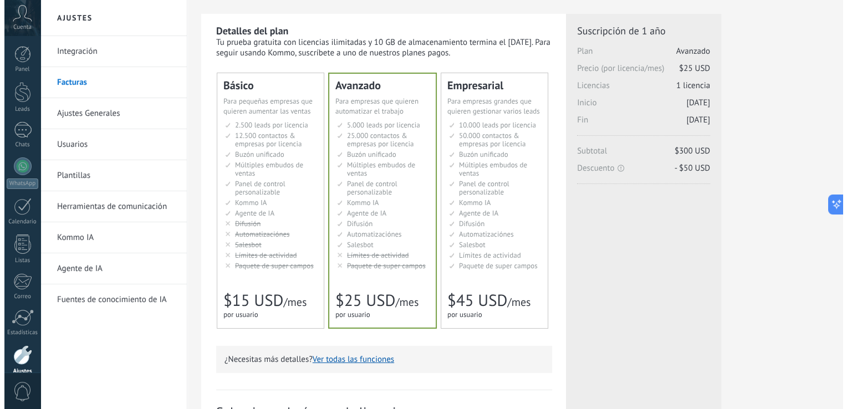
scroll to position [55, 0]
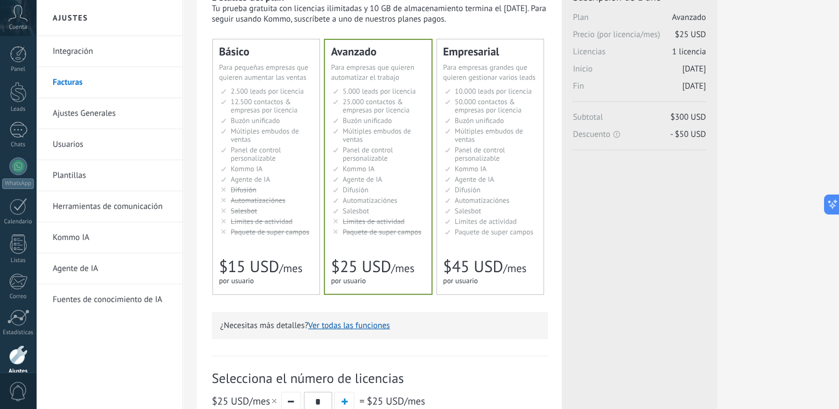
click at [366, 332] on div "¿Necesitas más detalles? Ver todas las funciones" at bounding box center [380, 325] width 336 height 27
click at [366, 322] on button "Ver todas las funciones" at bounding box center [349, 325] width 82 height 11
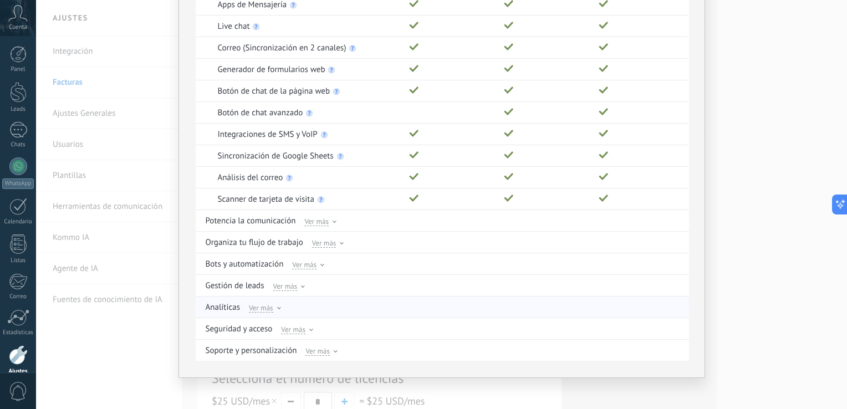
scroll to position [131, 0]
click at [321, 219] on span "Ver más" at bounding box center [316, 219] width 24 height 10
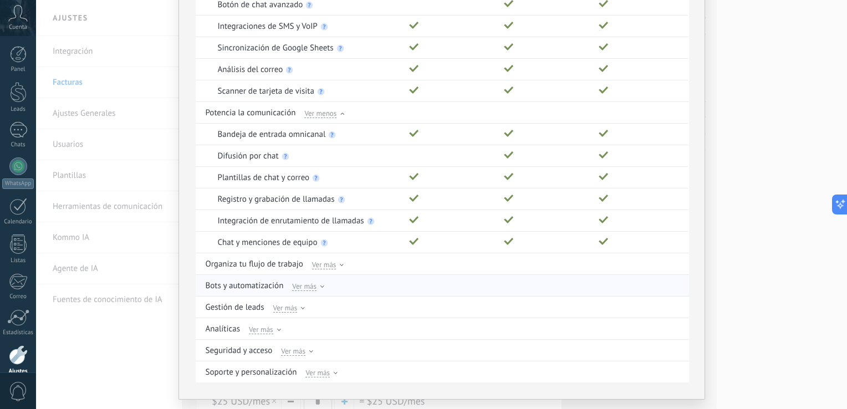
scroll to position [242, 0]
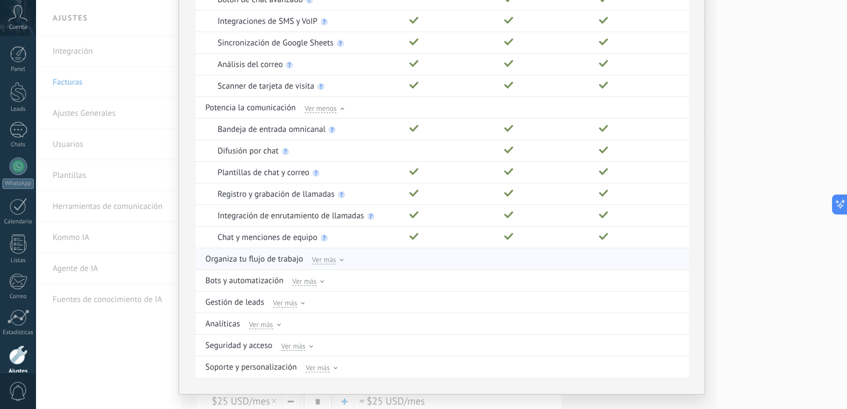
click at [317, 256] on span "Ver más" at bounding box center [324, 260] width 24 height 10
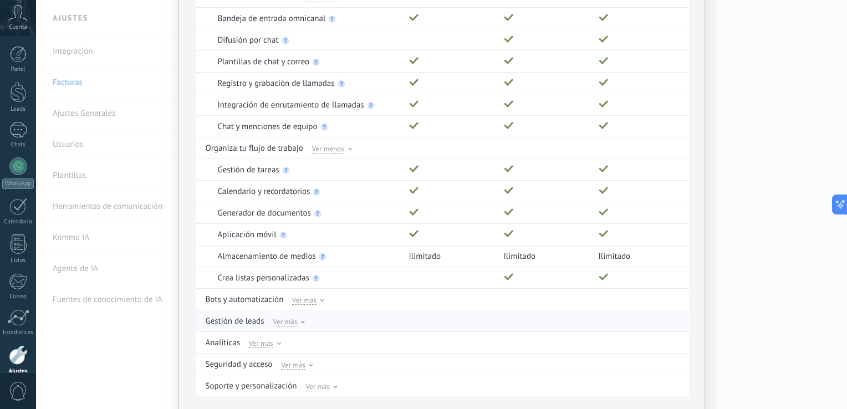
scroll to position [390, 0]
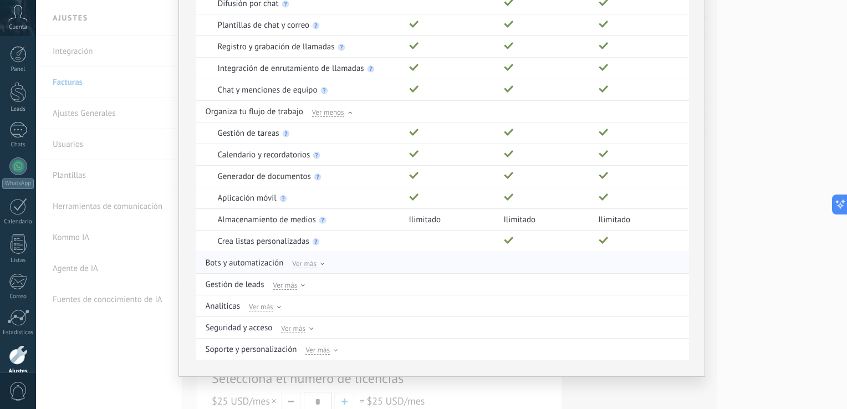
click at [315, 261] on div "Ver más" at bounding box center [308, 263] width 32 height 10
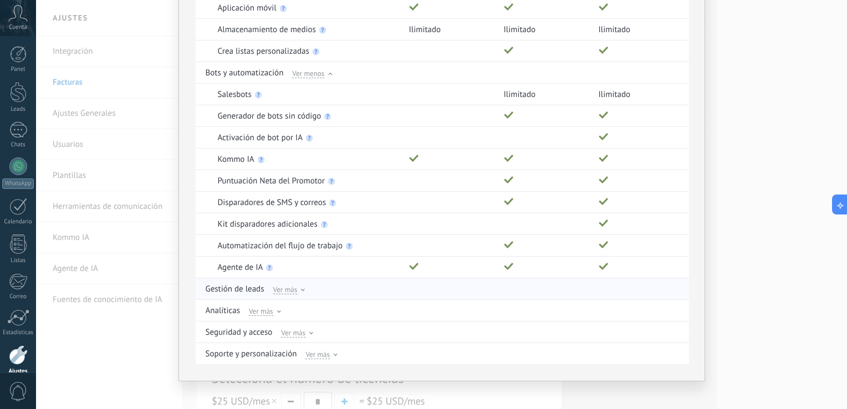
scroll to position [583, 0]
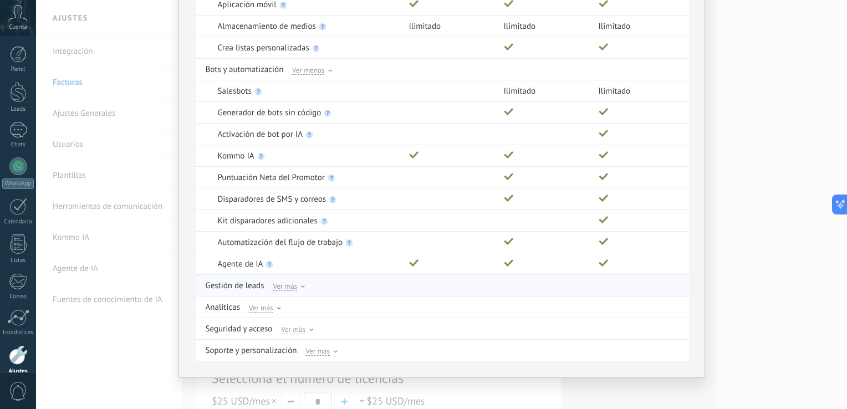
click at [294, 281] on span "Ver más" at bounding box center [285, 286] width 24 height 10
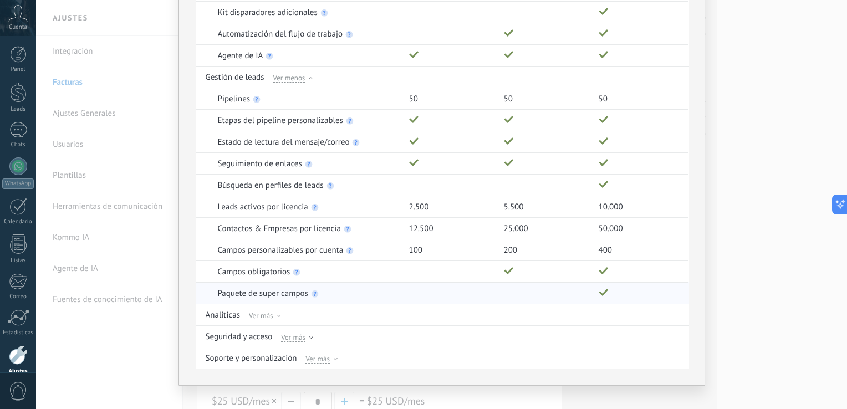
scroll to position [798, 0]
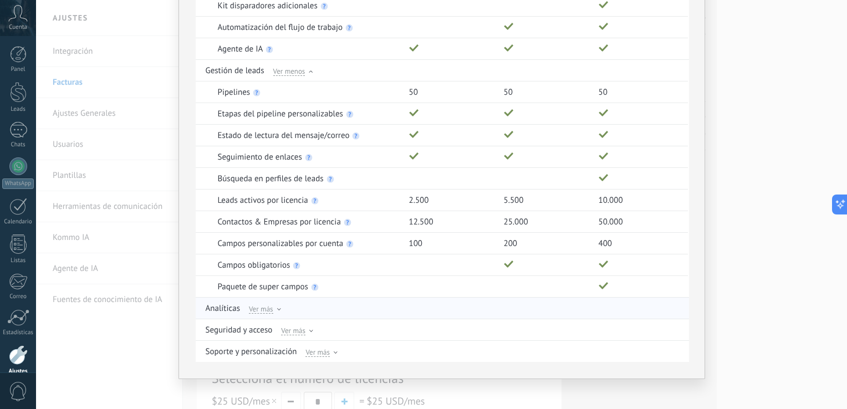
click at [269, 307] on span "Ver más" at bounding box center [261, 309] width 24 height 10
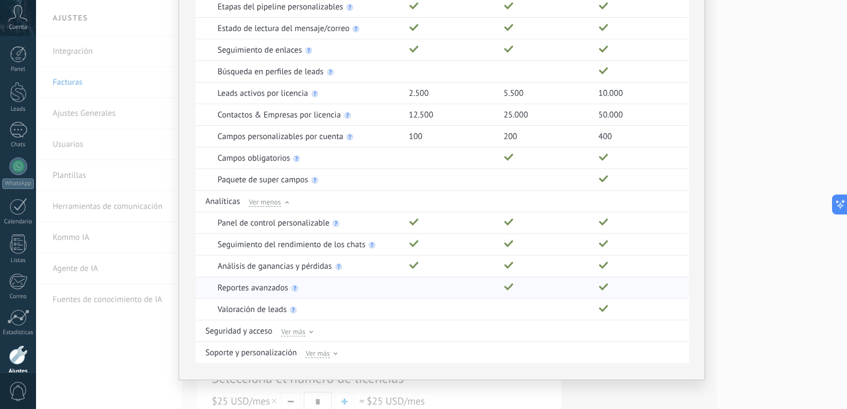
scroll to position [906, 0]
click at [297, 326] on span "Ver más" at bounding box center [293, 331] width 24 height 10
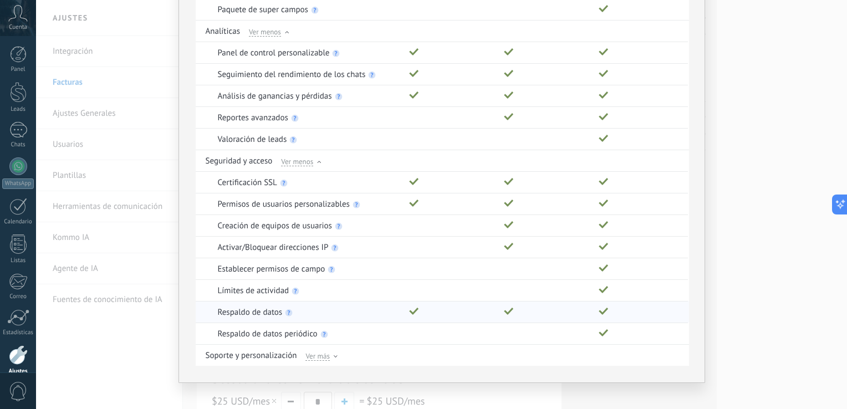
scroll to position [1078, 0]
click at [326, 349] on span "Ver más" at bounding box center [318, 354] width 24 height 10
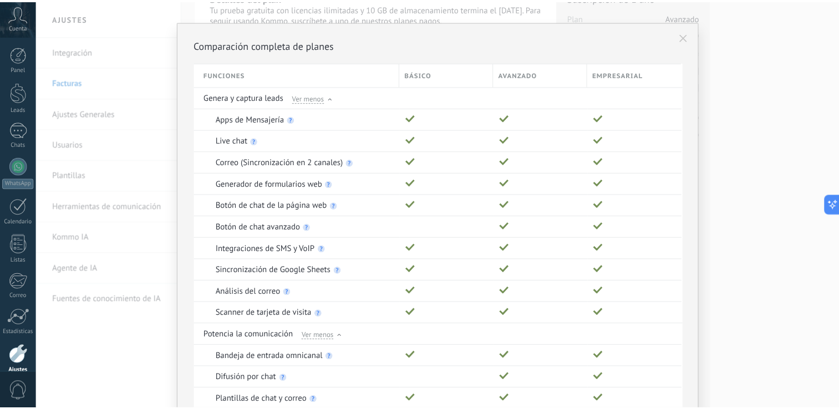
scroll to position [0, 0]
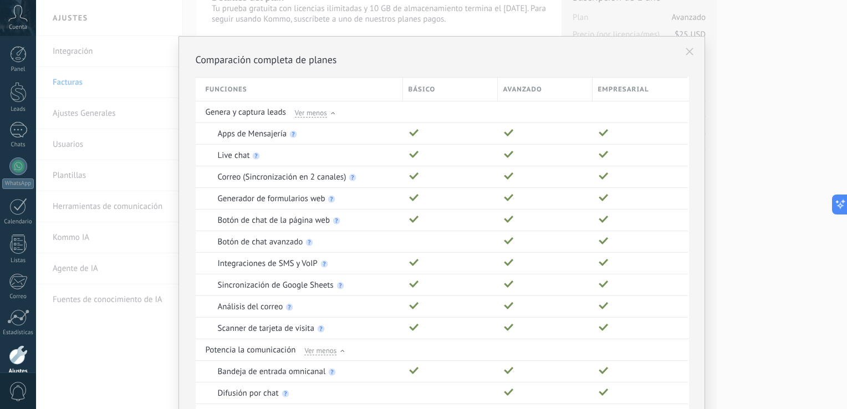
click at [690, 52] on icon at bounding box center [690, 52] width 8 height 8
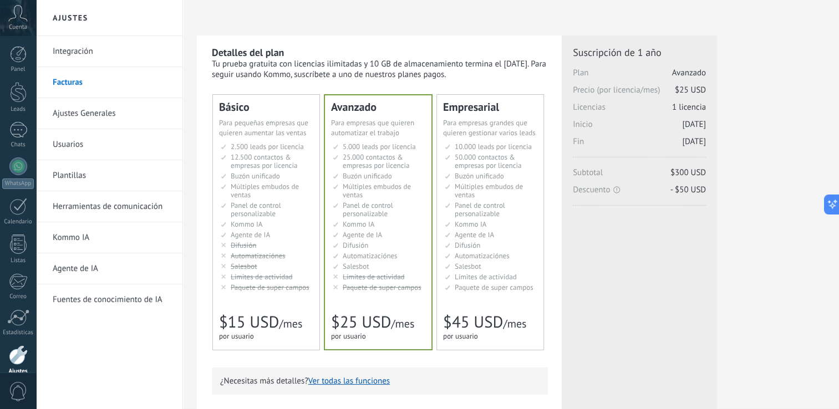
click at [271, 194] on li "Множество воронок Multiple sales pipelines Múltiples embudos de ventas Vários f…" at bounding box center [267, 190] width 93 height 17
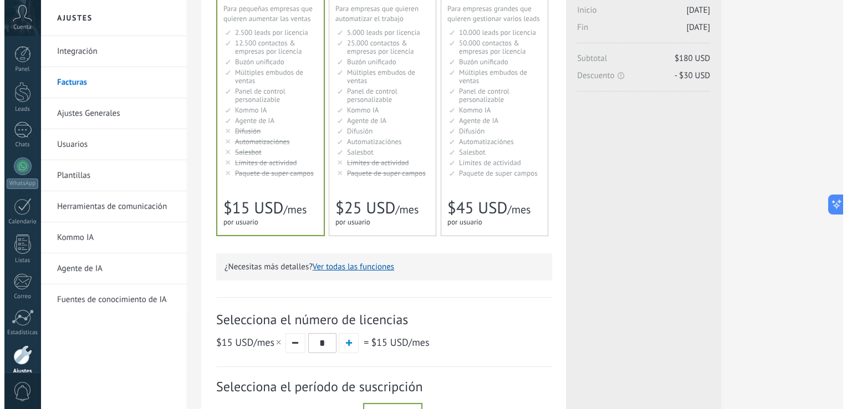
scroll to position [111, 0]
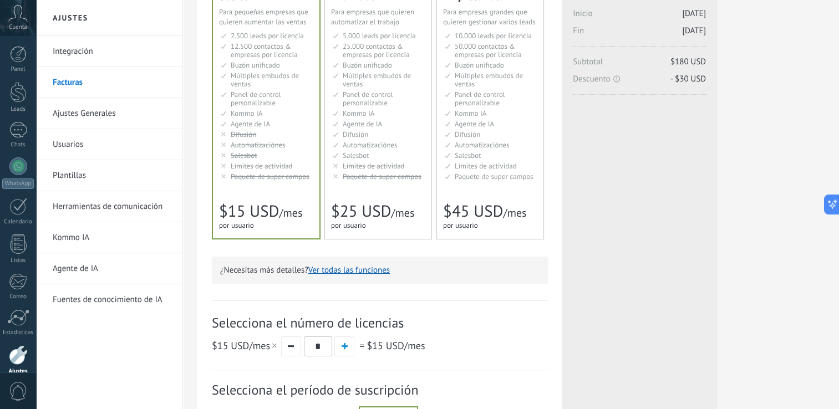
click at [335, 201] on span "$25 USD" at bounding box center [361, 211] width 60 height 21
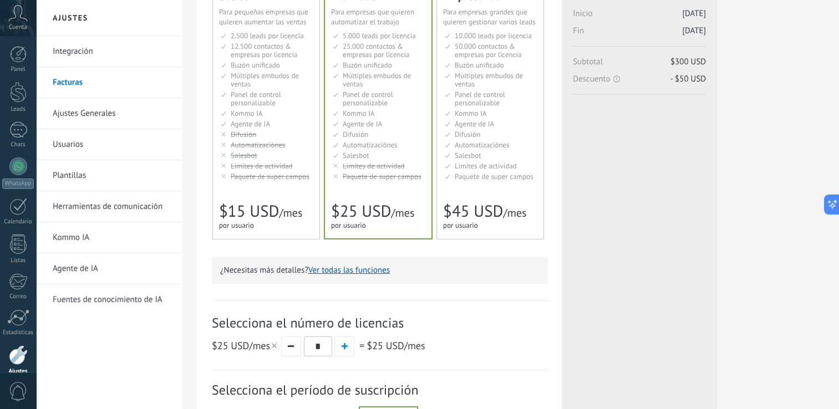
click at [362, 269] on button "Ver todas las funciones" at bounding box center [349, 270] width 82 height 11
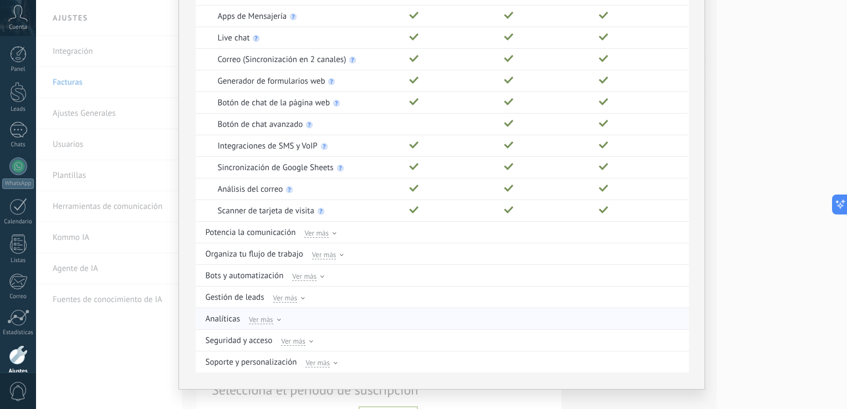
scroll to position [131, 0]
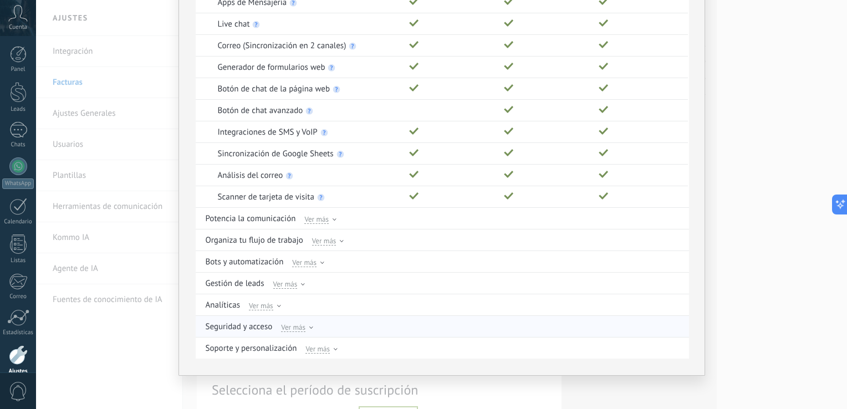
click at [297, 324] on span "Ver más" at bounding box center [293, 327] width 24 height 10
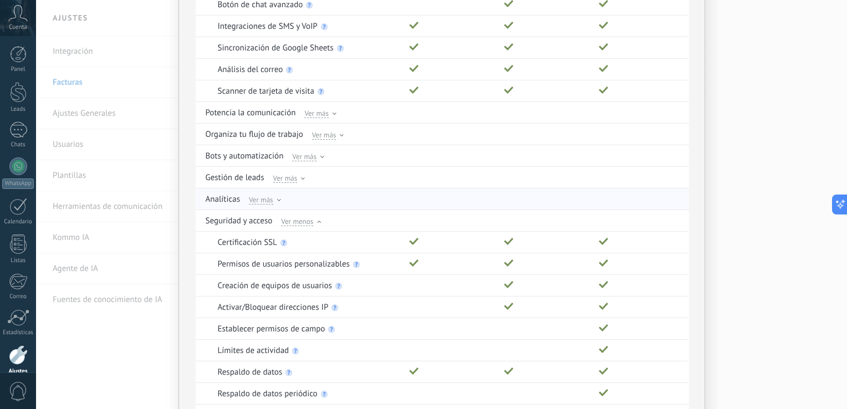
scroll to position [304, 0]
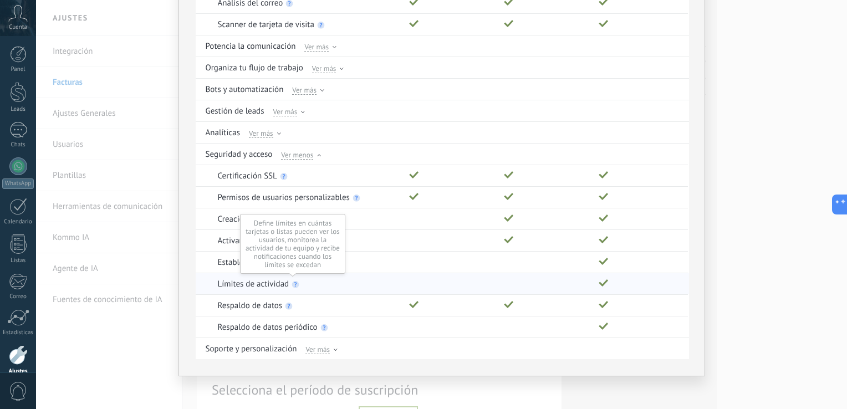
click at [293, 283] on use at bounding box center [295, 284] width 7 height 7
click at [773, 235] on div "Comparación completa de planes Funciones Básico Avanzado Empresarial Genera y c…" at bounding box center [441, 204] width 811 height 409
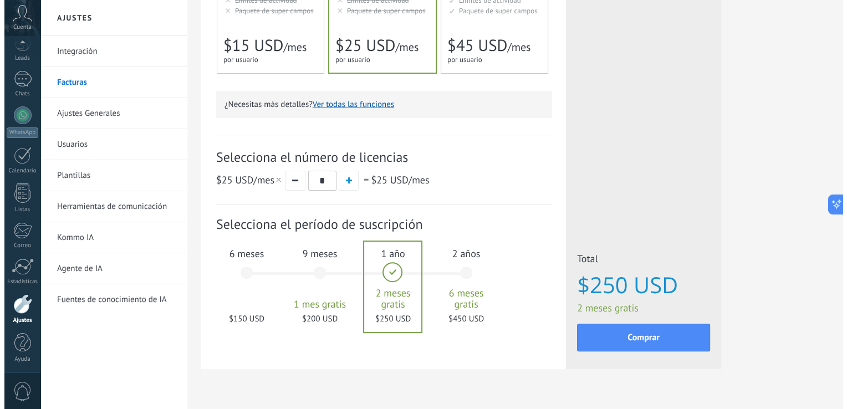
scroll to position [302, 0]
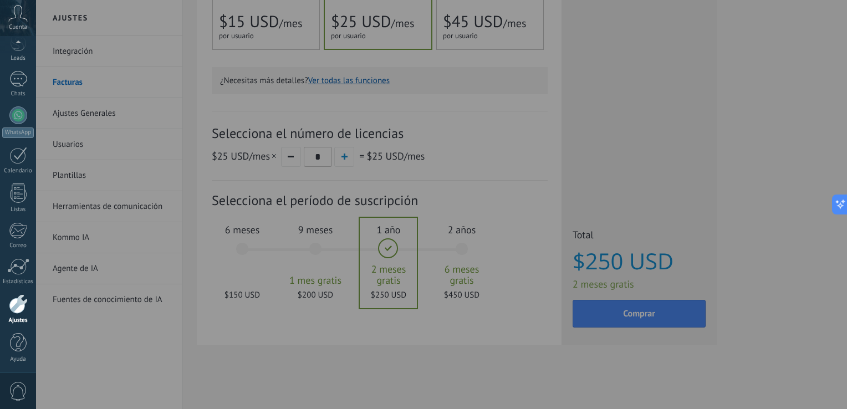
click at [761, 184] on div at bounding box center [459, 204] width 847 height 409
drag, startPoint x: 705, startPoint y: 159, endPoint x: 781, endPoint y: 191, distance: 82.7
click at [705, 159] on div at bounding box center [459, 204] width 847 height 409
click at [837, 202] on icon at bounding box center [837, 205] width 12 height 12
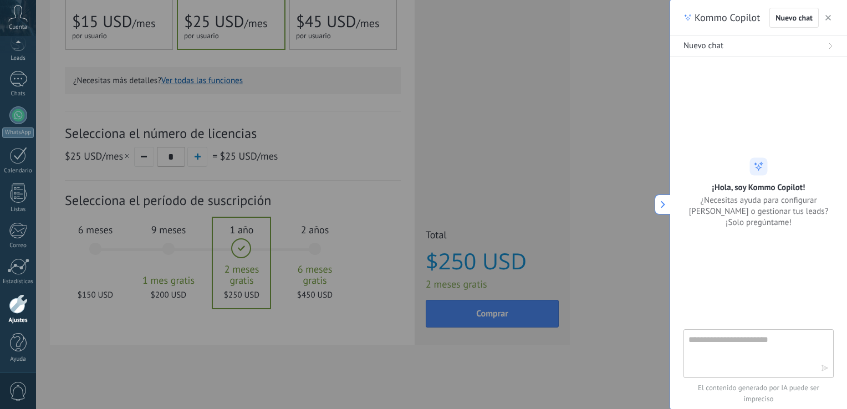
click at [829, 16] on icon "button" at bounding box center [829, 18] width 6 height 6
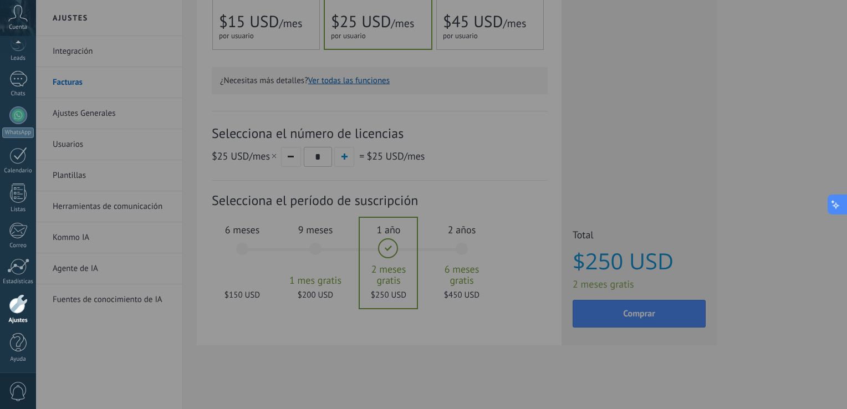
click at [838, 203] on icon at bounding box center [837, 205] width 12 height 12
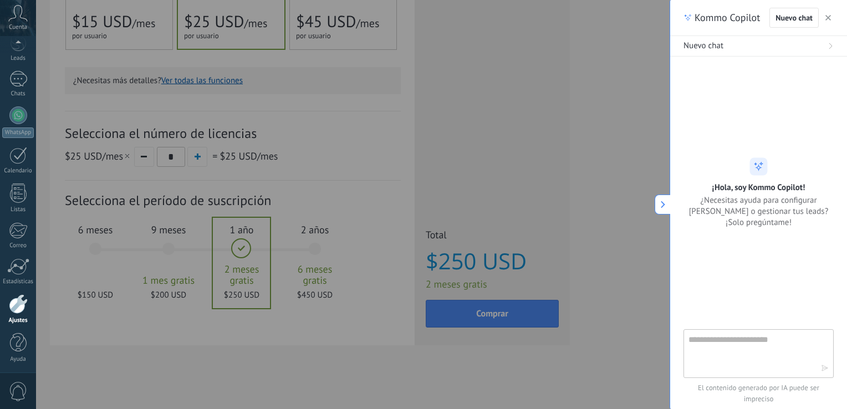
click at [767, 50] on div "Nuevo chat" at bounding box center [759, 45] width 150 height 11
click at [829, 19] on icon "button" at bounding box center [829, 18] width 6 height 6
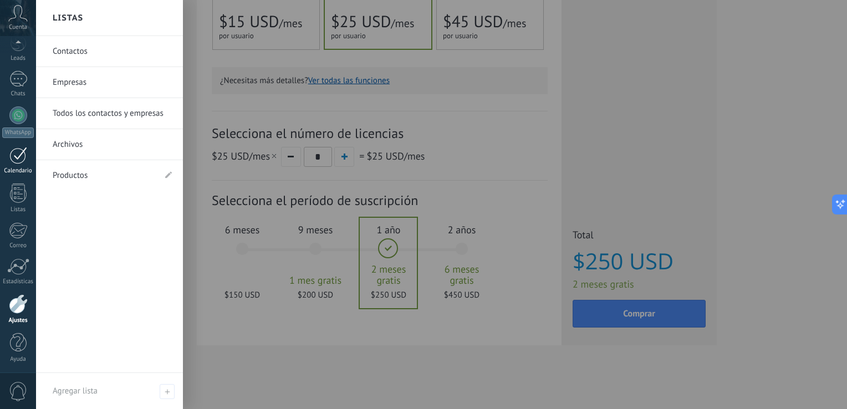
click at [15, 157] on div at bounding box center [18, 155] width 18 height 17
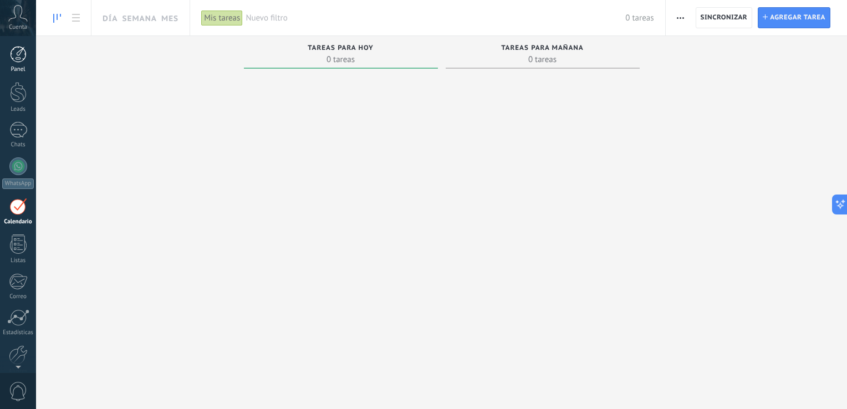
click at [19, 47] on div at bounding box center [18, 54] width 17 height 17
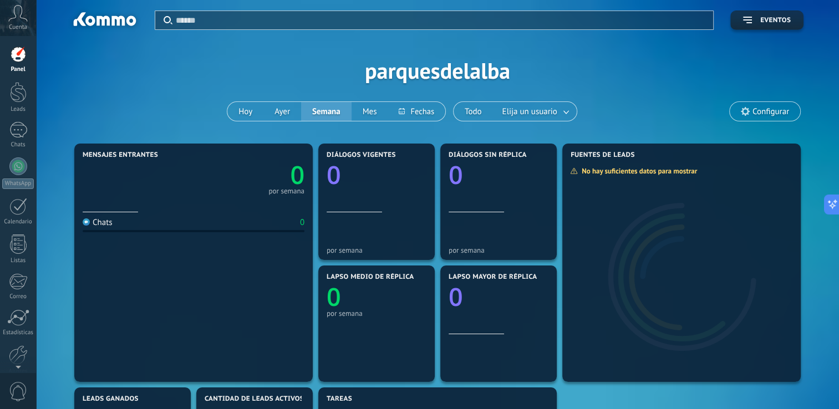
click at [17, 78] on div "Panel Leads Chats WhatsApp Clientes" at bounding box center [18, 235] width 36 height 379
click at [18, 97] on div at bounding box center [18, 92] width 17 height 21
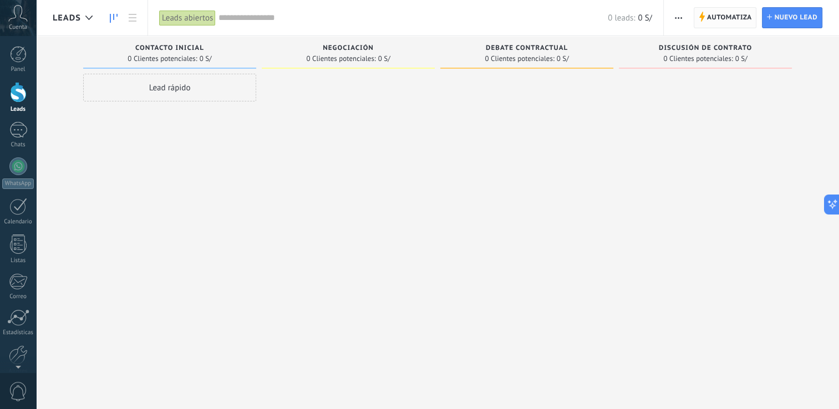
click at [731, 14] on span "Automatiza" at bounding box center [729, 18] width 45 height 20
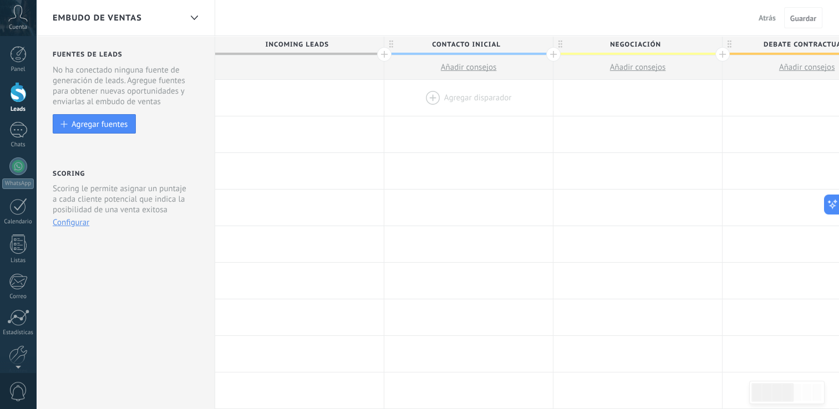
click at [461, 98] on div at bounding box center [468, 98] width 169 height 36
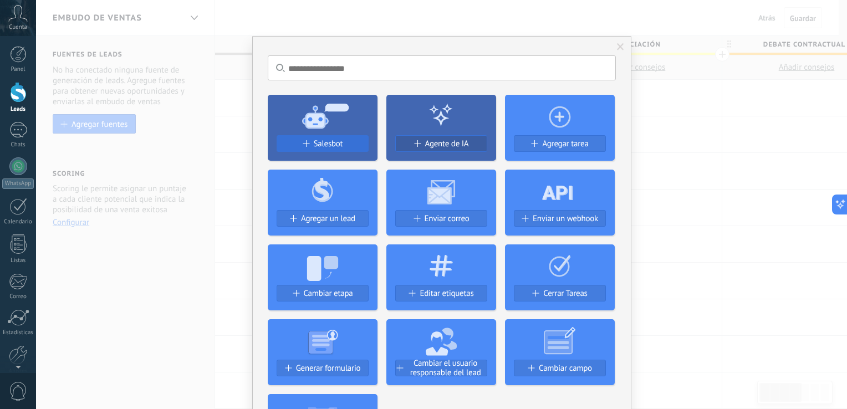
click at [309, 143] on div "Salesbot" at bounding box center [322, 143] width 91 height 9
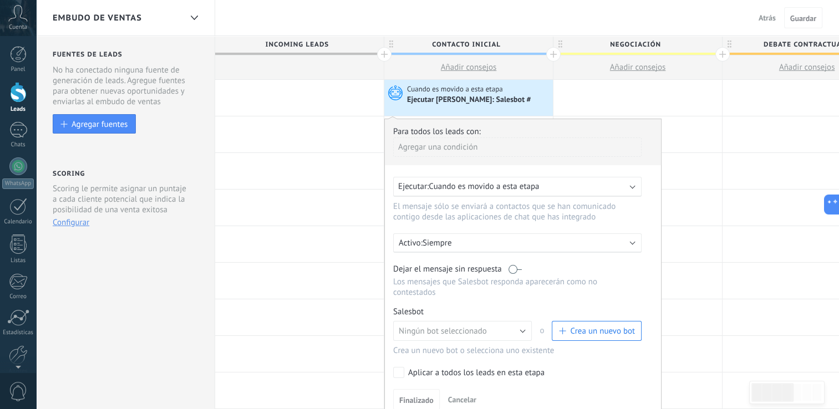
click at [598, 328] on button "Crea un nuevo bot" at bounding box center [597, 331] width 90 height 20
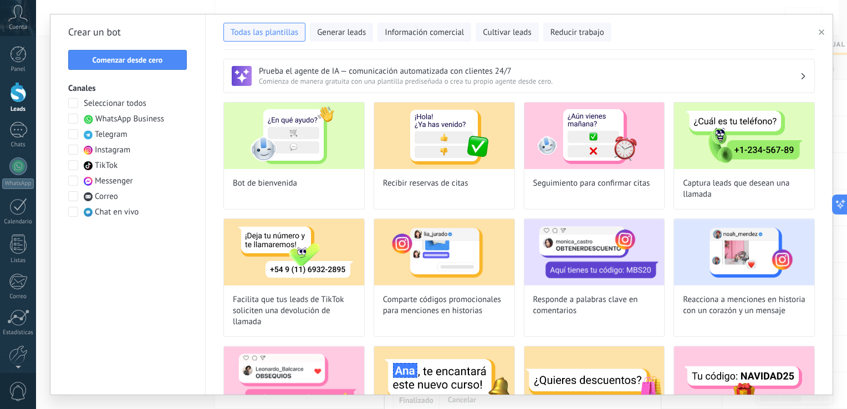
click at [75, 121] on span at bounding box center [73, 119] width 10 height 10
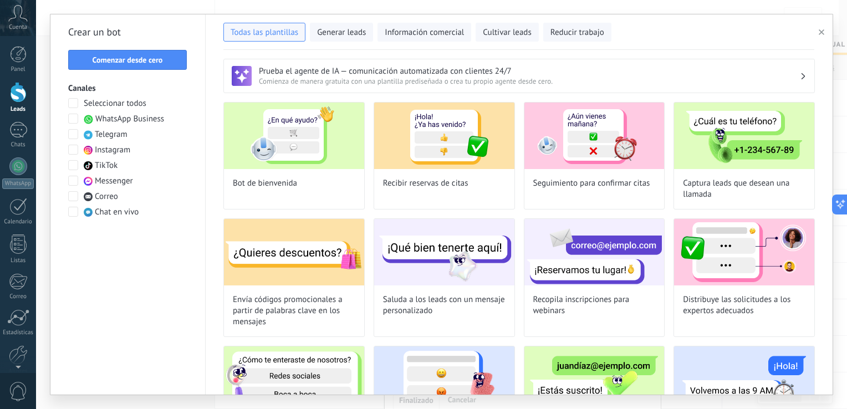
click at [72, 153] on span at bounding box center [73, 150] width 10 height 10
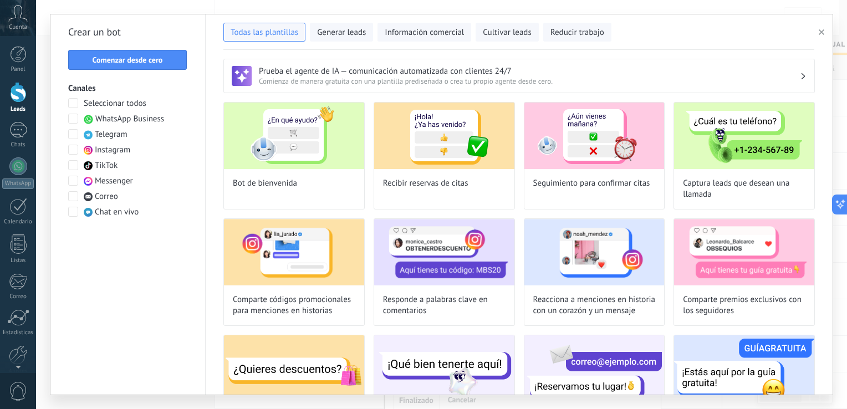
click at [72, 153] on span at bounding box center [73, 150] width 10 height 10
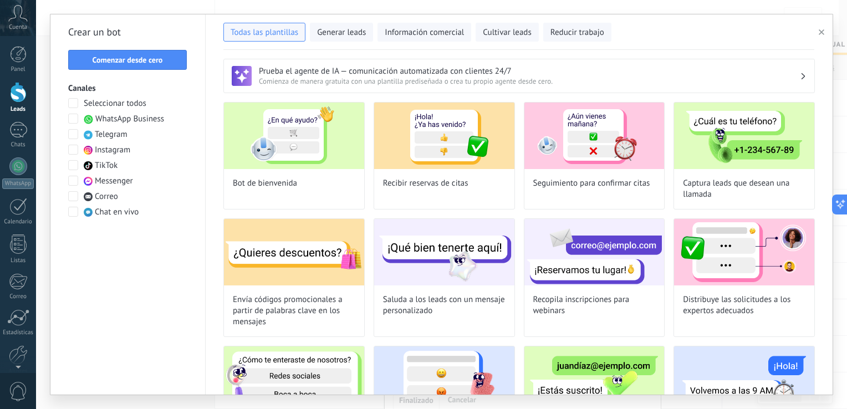
click at [74, 182] on span at bounding box center [73, 181] width 10 height 10
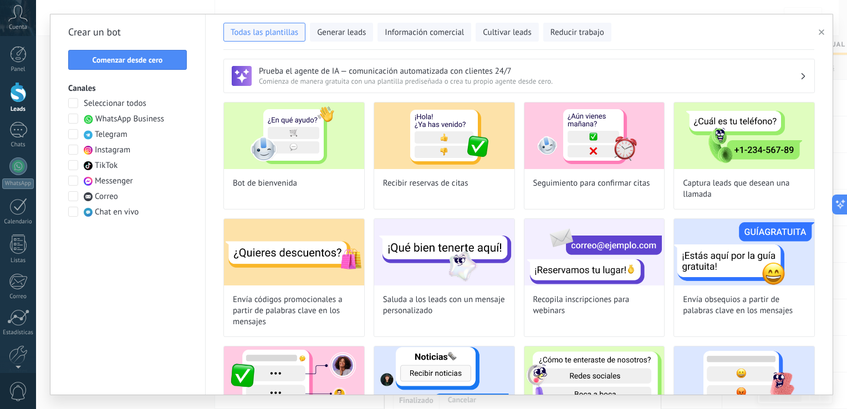
click at [75, 150] on span at bounding box center [73, 150] width 10 height 10
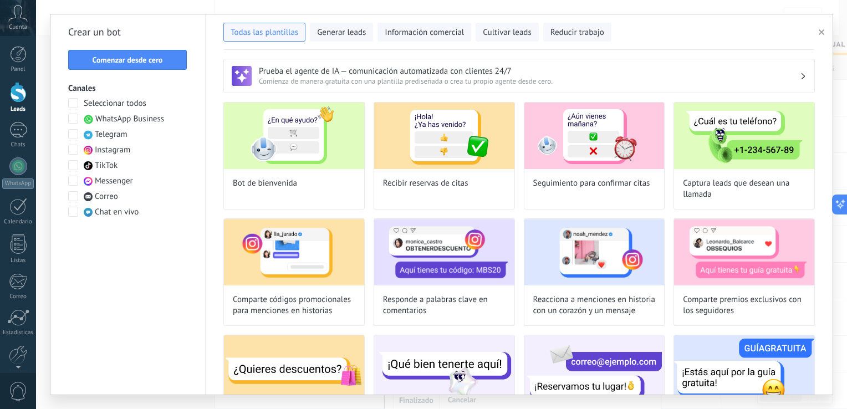
click at [75, 150] on span at bounding box center [73, 150] width 10 height 10
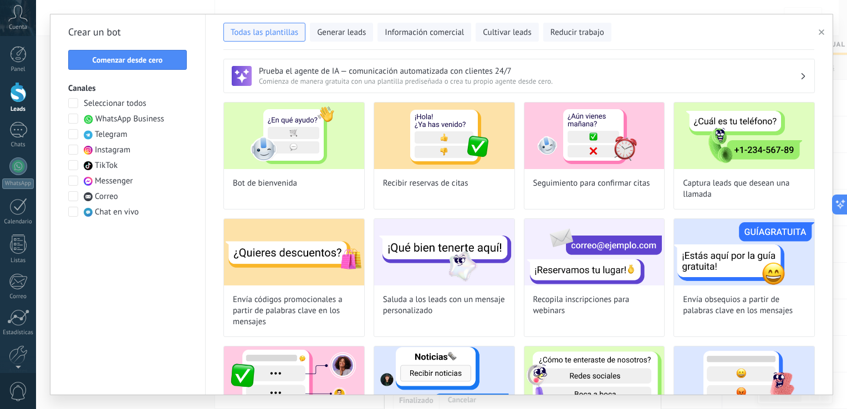
click at [72, 182] on span at bounding box center [73, 181] width 10 height 10
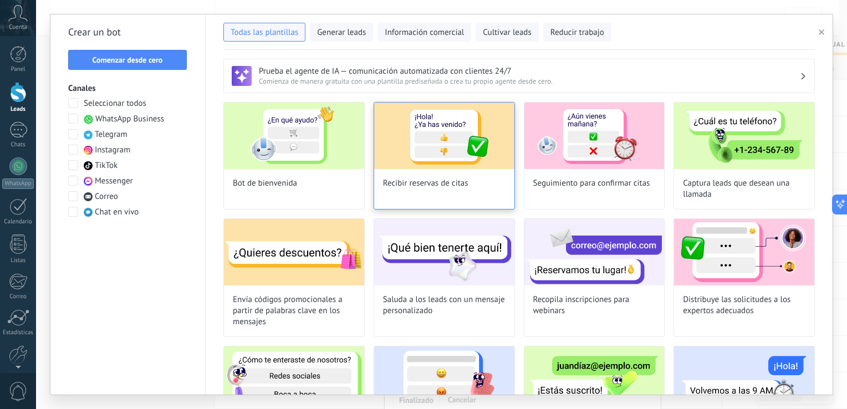
click at [425, 159] on img at bounding box center [444, 136] width 140 height 67
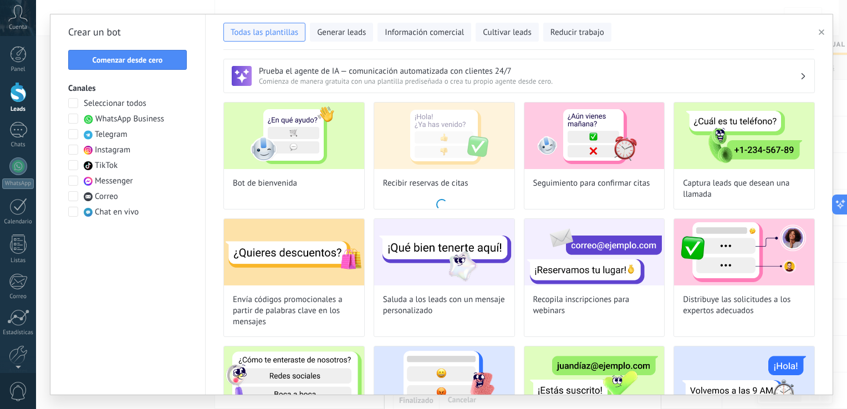
type input "**********"
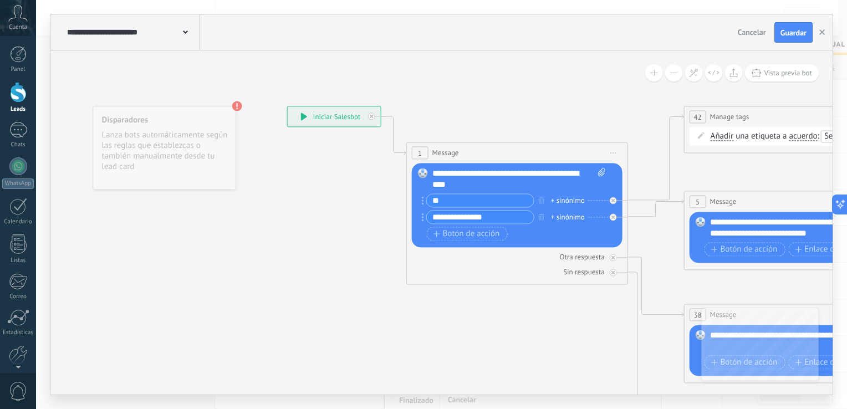
drag, startPoint x: 499, startPoint y: 355, endPoint x: 461, endPoint y: 325, distance: 48.9
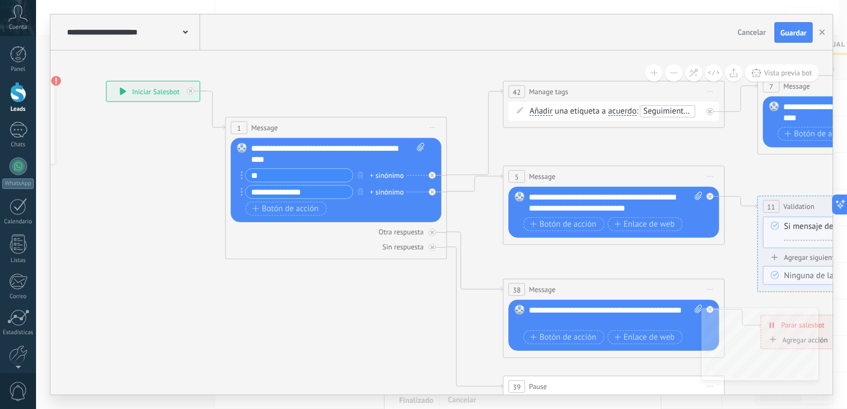
drag, startPoint x: 550, startPoint y: 352, endPoint x: 408, endPoint y: 358, distance: 142.6
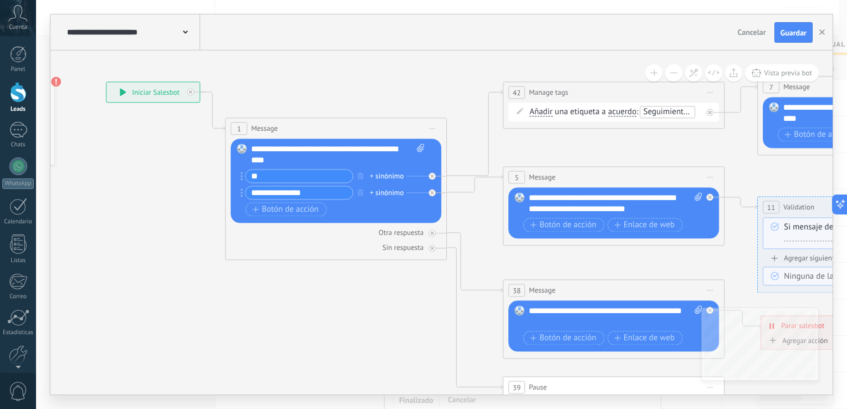
click at [116, 93] on div "**********" at bounding box center [152, 93] width 93 height 20
click at [125, 93] on icon at bounding box center [123, 93] width 7 height 8
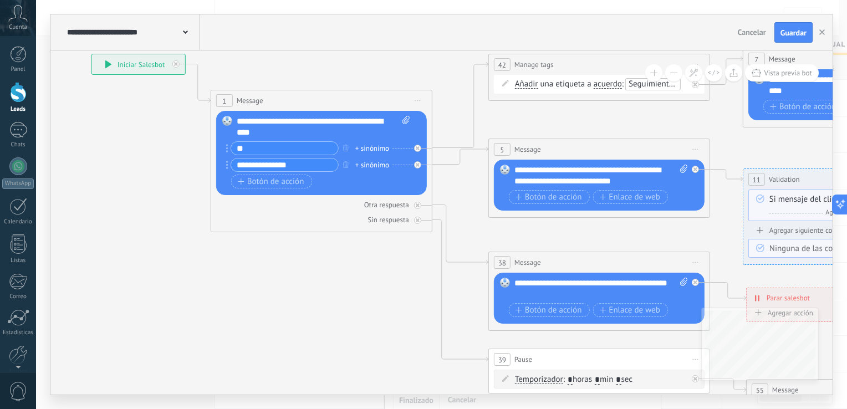
drag, startPoint x: 338, startPoint y: 312, endPoint x: 315, endPoint y: 276, distance: 42.4
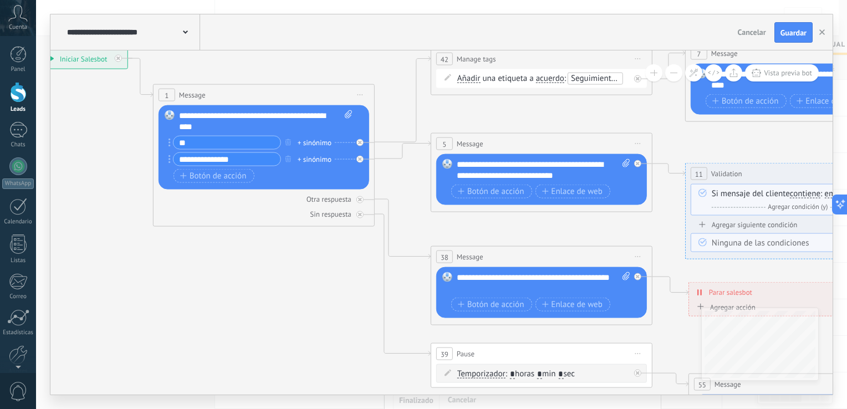
drag, startPoint x: 353, startPoint y: 248, endPoint x: 291, endPoint y: 233, distance: 63.9
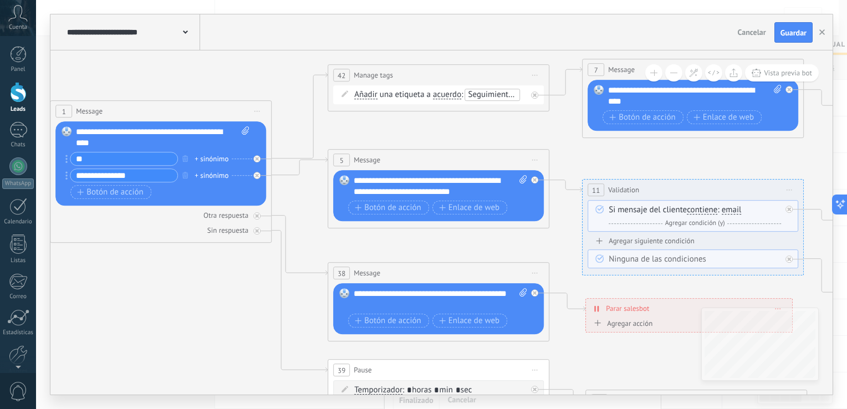
drag, startPoint x: 340, startPoint y: 257, endPoint x: 237, endPoint y: 271, distance: 103.5
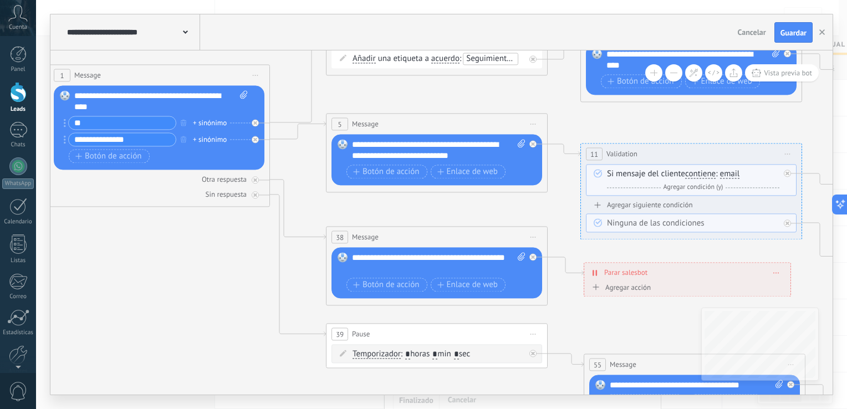
drag, startPoint x: 497, startPoint y: 123, endPoint x: 495, endPoint y: 82, distance: 41.1
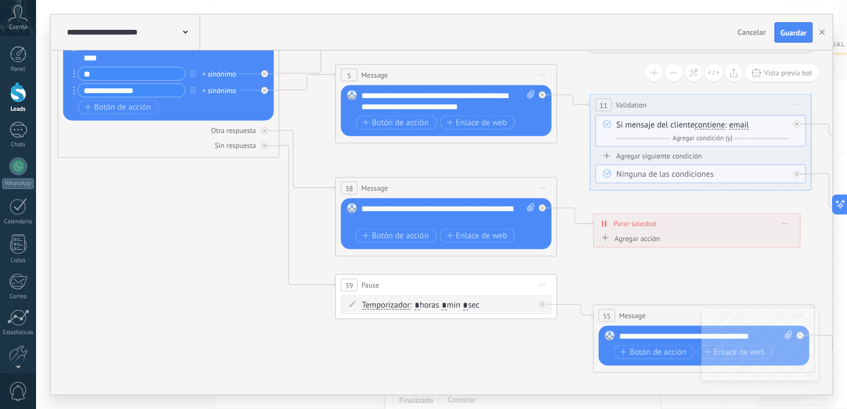
drag, startPoint x: 233, startPoint y: 273, endPoint x: 242, endPoint y: 231, distance: 43.1
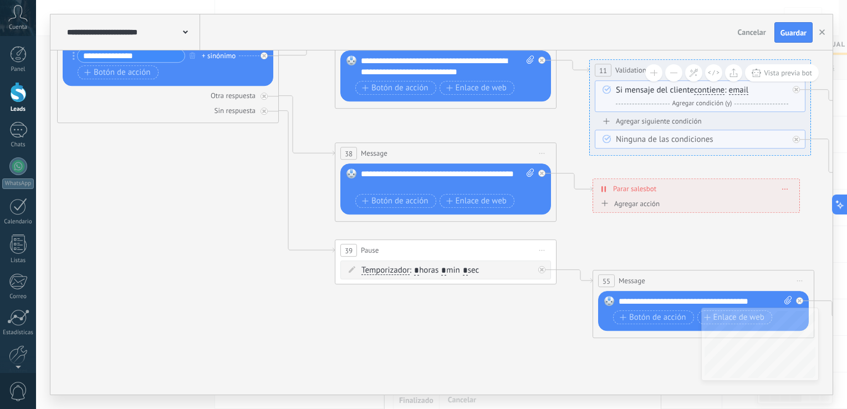
drag, startPoint x: 243, startPoint y: 275, endPoint x: 239, endPoint y: 213, distance: 61.7
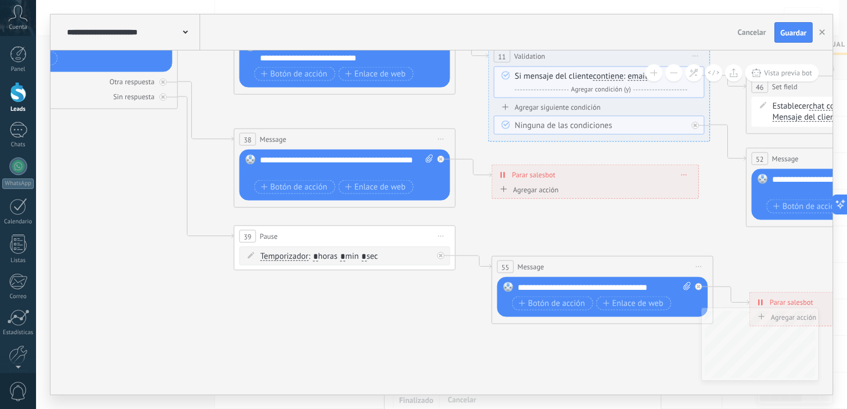
drag, startPoint x: 435, startPoint y: 340, endPoint x: 313, endPoint y: 365, distance: 124.5
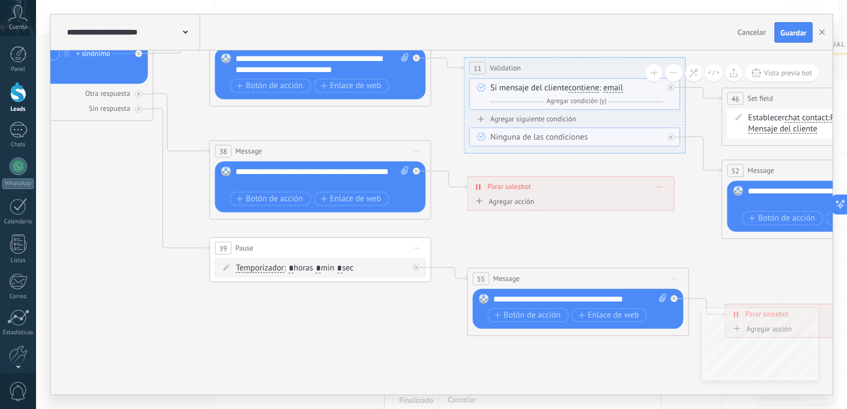
drag, startPoint x: 367, startPoint y: 269, endPoint x: 299, endPoint y: 345, distance: 101.7
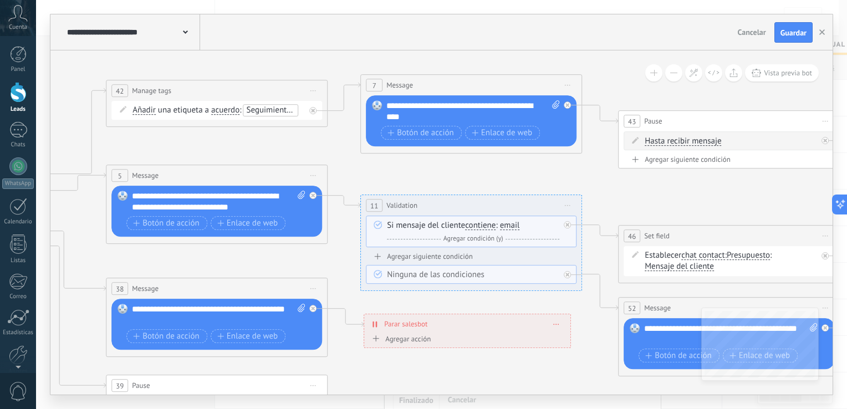
drag, startPoint x: 526, startPoint y: 254, endPoint x: 444, endPoint y: 299, distance: 93.8
click at [420, 395] on icon at bounding box center [783, 276] width 2702 height 956
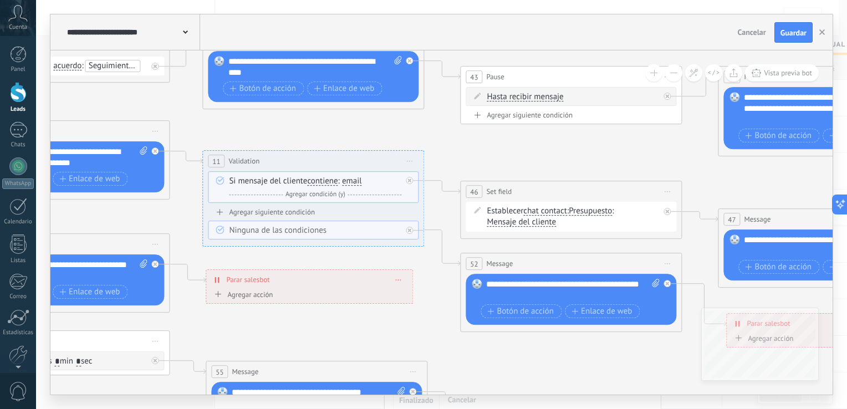
drag, startPoint x: 620, startPoint y: 88, endPoint x: 464, endPoint y: 38, distance: 163.4
click at [464, 38] on div "**********" at bounding box center [441, 204] width 782 height 380
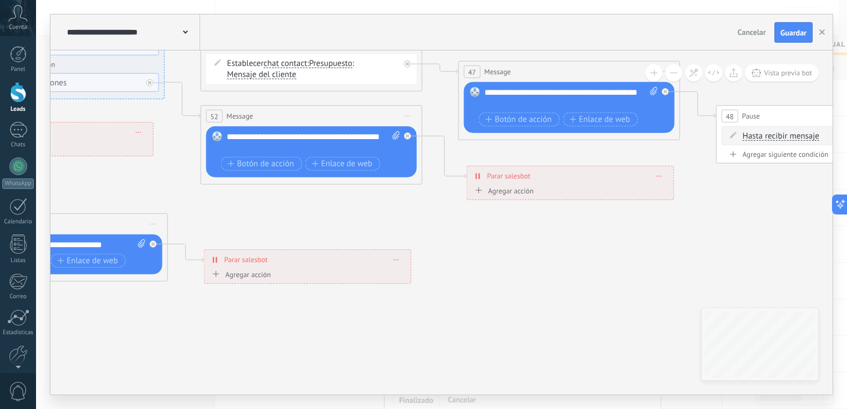
drag, startPoint x: 551, startPoint y: 362, endPoint x: 292, endPoint y: 215, distance: 298.2
click at [292, 215] on icon at bounding box center [365, 83] width 2702 height 956
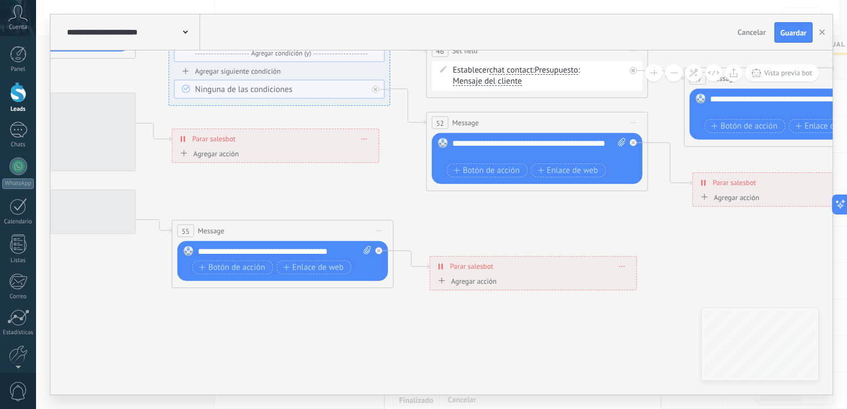
drag, startPoint x: 592, startPoint y: 247, endPoint x: 826, endPoint y: 243, distance: 234.0
click at [826, 243] on icon at bounding box center [591, 90] width 2702 height 956
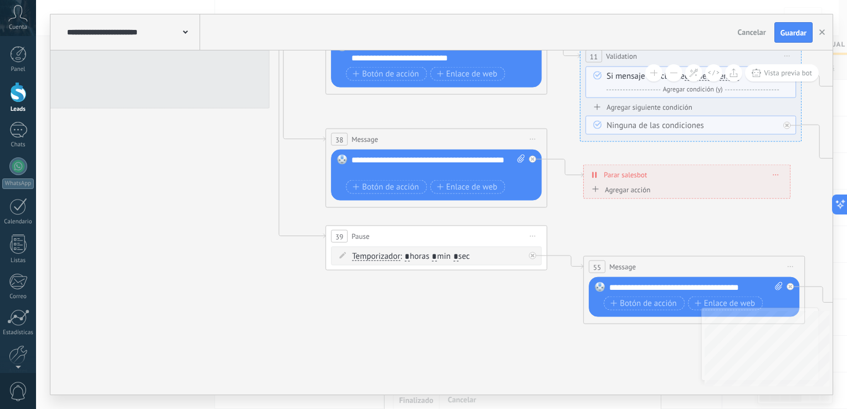
drag, startPoint x: 448, startPoint y: 340, endPoint x: 762, endPoint y: 435, distance: 327.8
click at [762, 409] on html ".abccls-1,.abccls-2{fill-rule:evenodd}.abccls-2{fill:#fff} .abfcls-1{fill:none}…" at bounding box center [423, 204] width 847 height 409
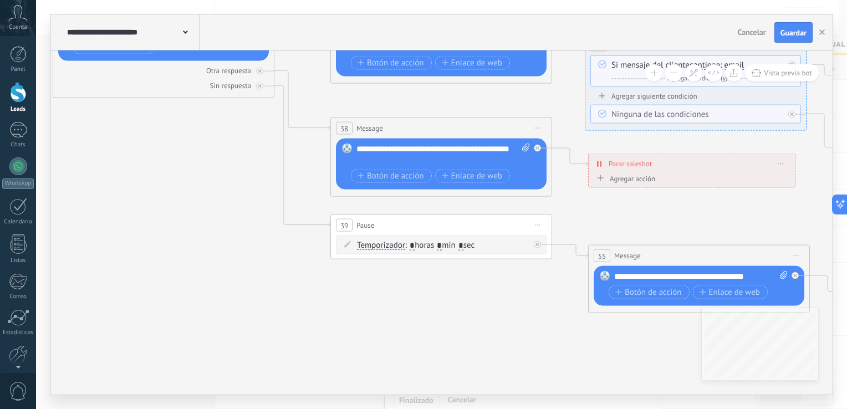
drag, startPoint x: 325, startPoint y: 267, endPoint x: 313, endPoint y: 330, distance: 63.8
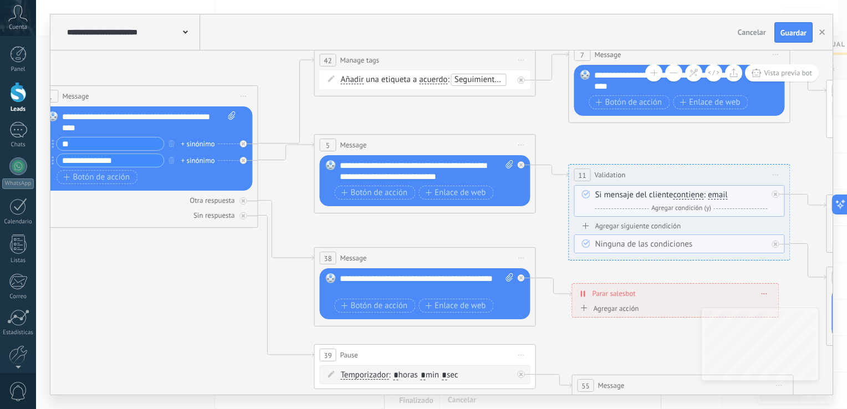
drag, startPoint x: 223, startPoint y: 154, endPoint x: 206, endPoint y: 291, distance: 138.6
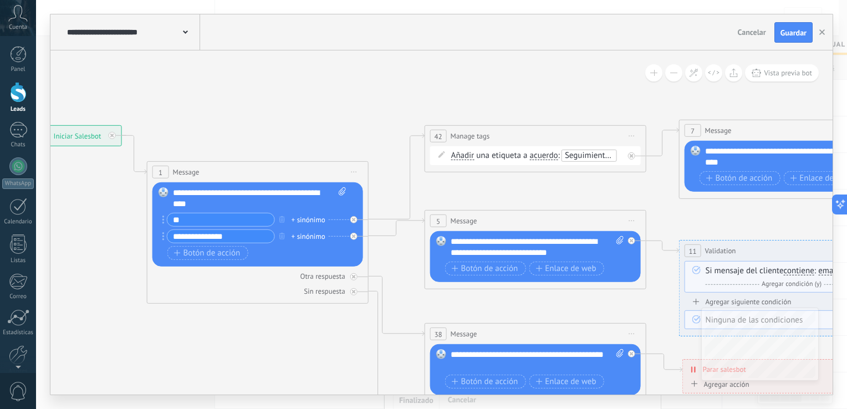
drag, startPoint x: 260, startPoint y: 97, endPoint x: 371, endPoint y: 165, distance: 130.4
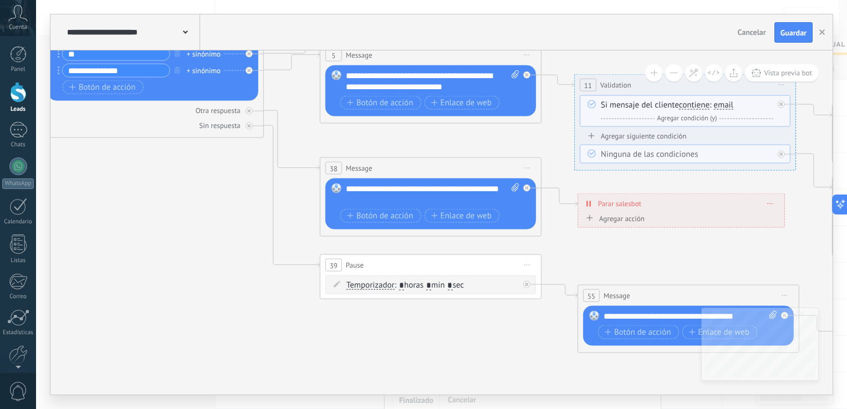
drag, startPoint x: 373, startPoint y: 164, endPoint x: 360, endPoint y: 121, distance: 44.4
click at [268, 3] on div "**********" at bounding box center [441, 204] width 811 height 409
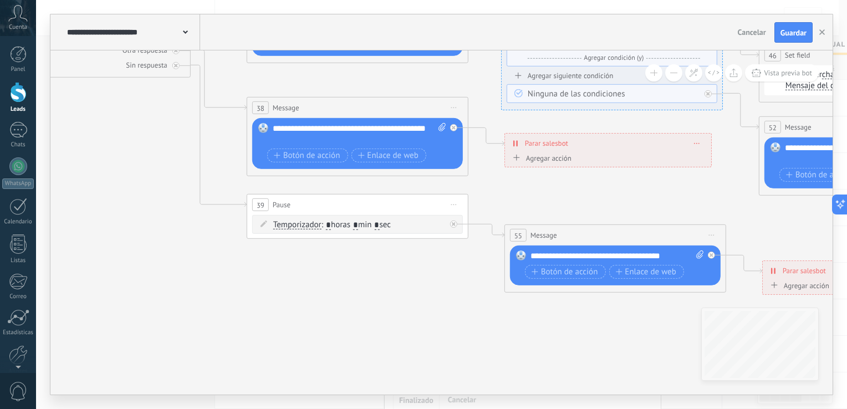
drag, startPoint x: 404, startPoint y: 307, endPoint x: 304, endPoint y: 335, distance: 103.6
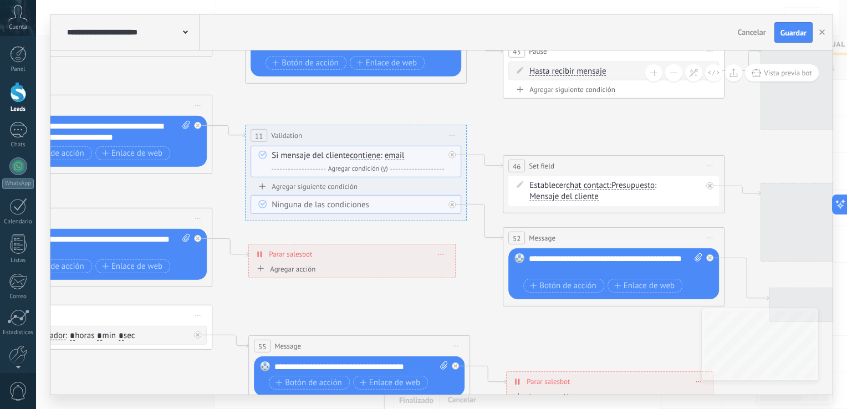
drag, startPoint x: 619, startPoint y: 213, endPoint x: 384, endPoint y: 318, distance: 257.2
click at [384, 317] on icon at bounding box center [667, 205] width 2702 height 956
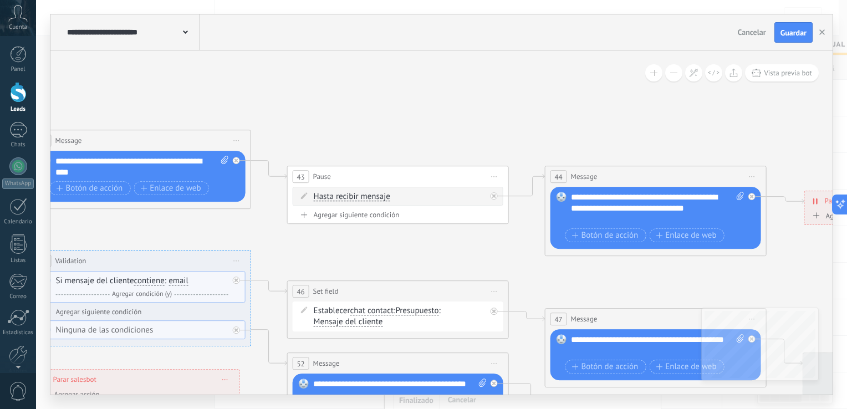
drag, startPoint x: 527, startPoint y: 132, endPoint x: 315, endPoint y: 251, distance: 243.0
click at [315, 251] on icon at bounding box center [452, 331] width 2702 height 956
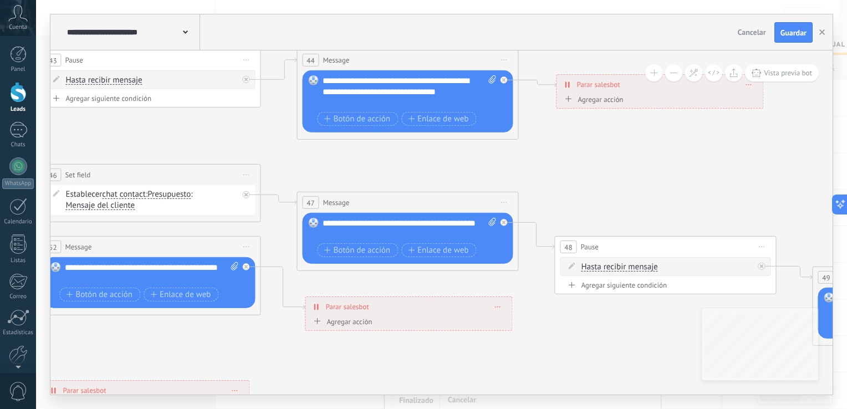
drag, startPoint x: 622, startPoint y: 256, endPoint x: 371, endPoint y: 138, distance: 277.8
click at [371, 139] on icon at bounding box center [203, 214] width 2702 height 956
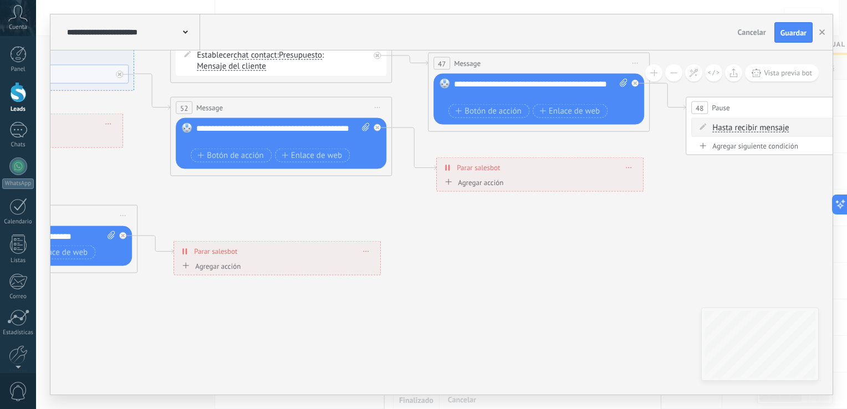
drag, startPoint x: 491, startPoint y: 278, endPoint x: 755, endPoint y: 223, distance: 268.9
click at [755, 223] on icon at bounding box center [335, 75] width 2702 height 956
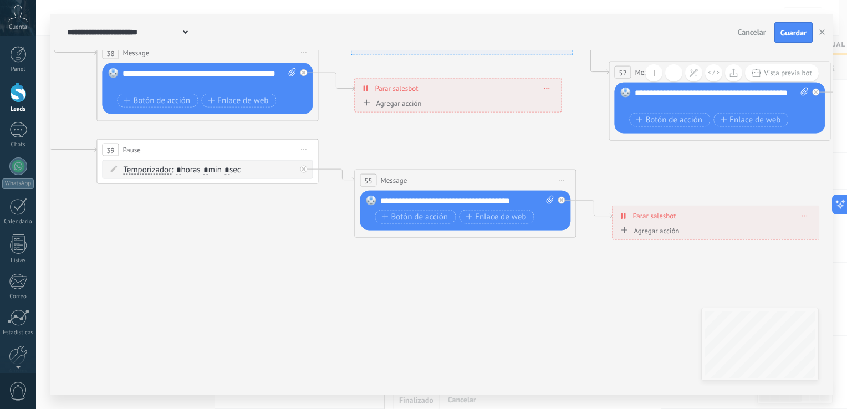
drag, startPoint x: 286, startPoint y: 285, endPoint x: 577, endPoint y: 279, distance: 291.1
click at [592, 279] on icon at bounding box center [773, 39] width 2702 height 956
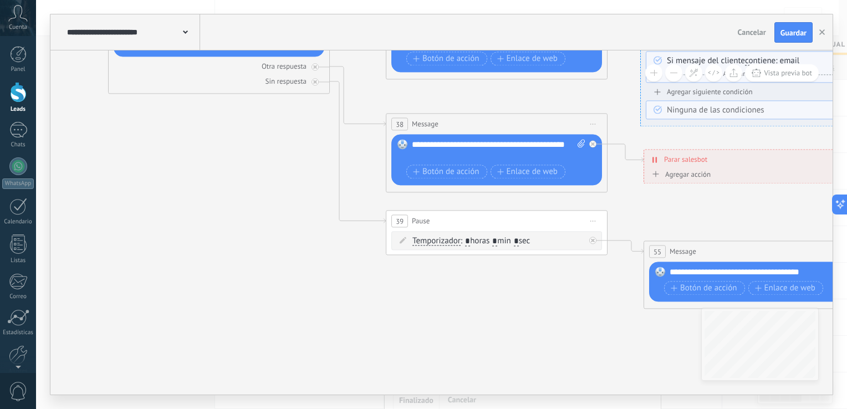
drag, startPoint x: 208, startPoint y: 284, endPoint x: 486, endPoint y: 355, distance: 287.2
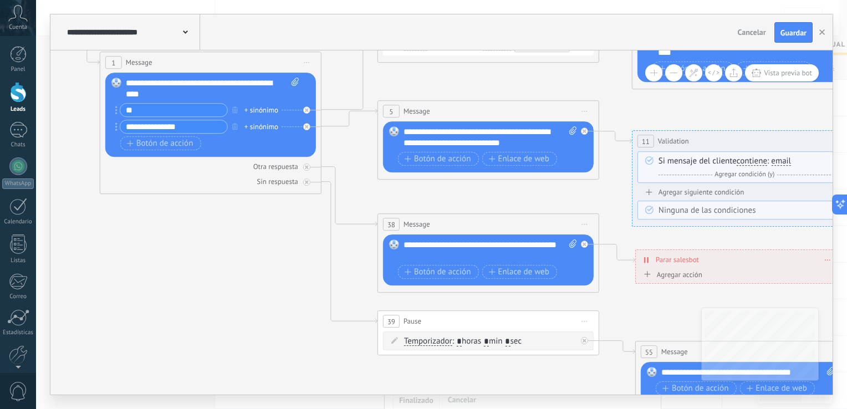
drag, startPoint x: 297, startPoint y: 230, endPoint x: 285, endPoint y: 327, distance: 97.2
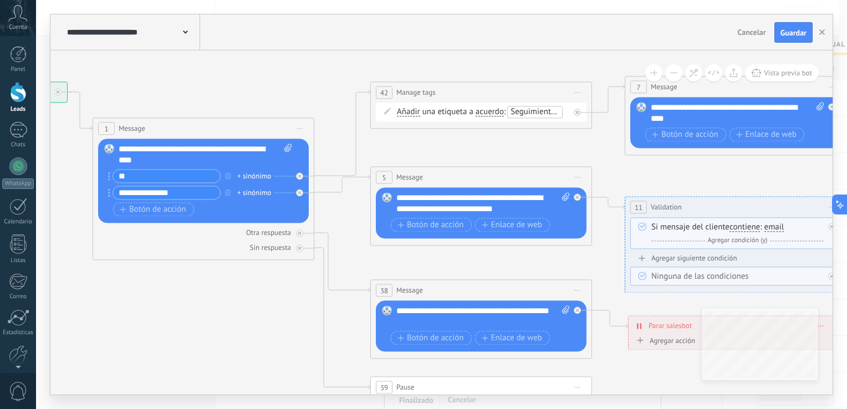
drag, startPoint x: 273, startPoint y: 229, endPoint x: 266, endPoint y: 295, distance: 66.4
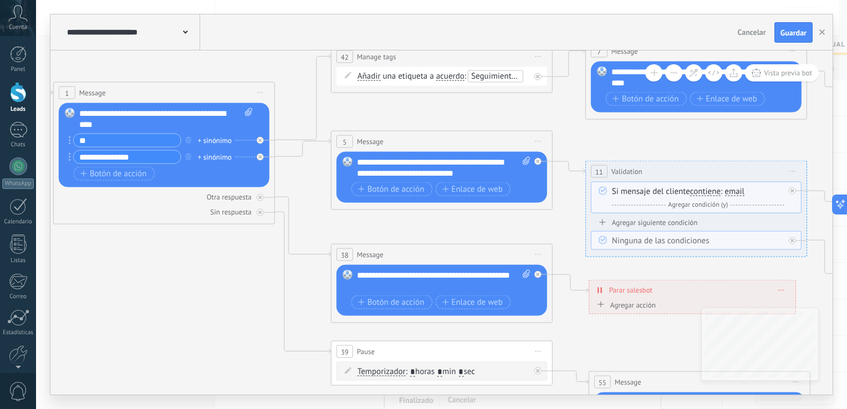
drag, startPoint x: 307, startPoint y: 94, endPoint x: 264, endPoint y: 37, distance: 71.3
click at [264, 37] on div "**********" at bounding box center [441, 204] width 782 height 380
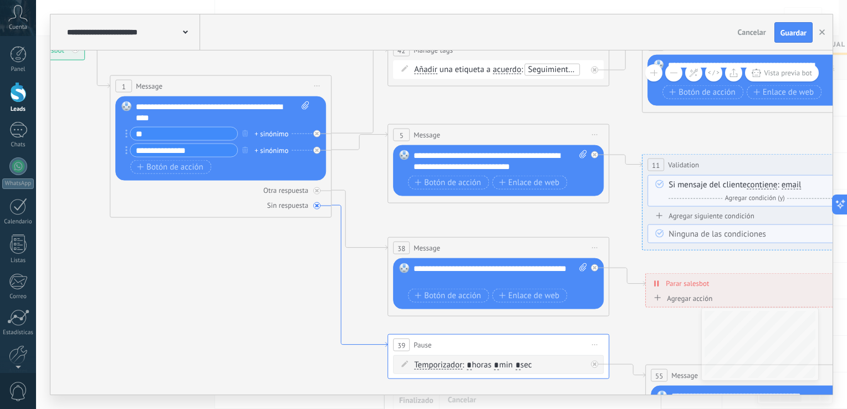
drag, startPoint x: 279, startPoint y: 245, endPoint x: 339, endPoint y: 243, distance: 59.4
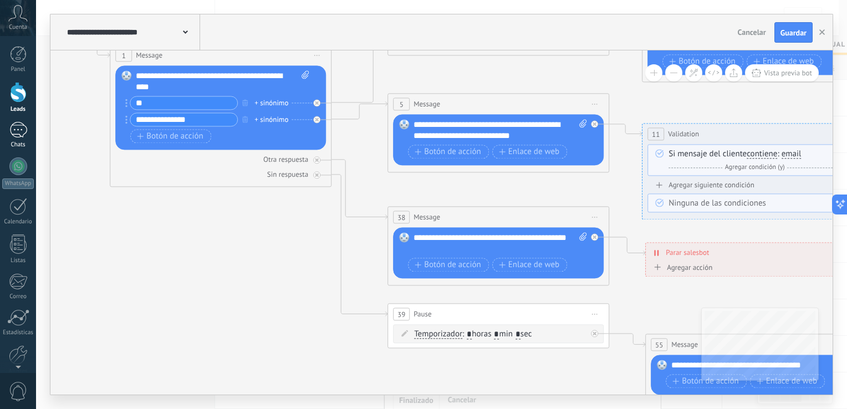
click at [16, 124] on div at bounding box center [18, 130] width 18 height 16
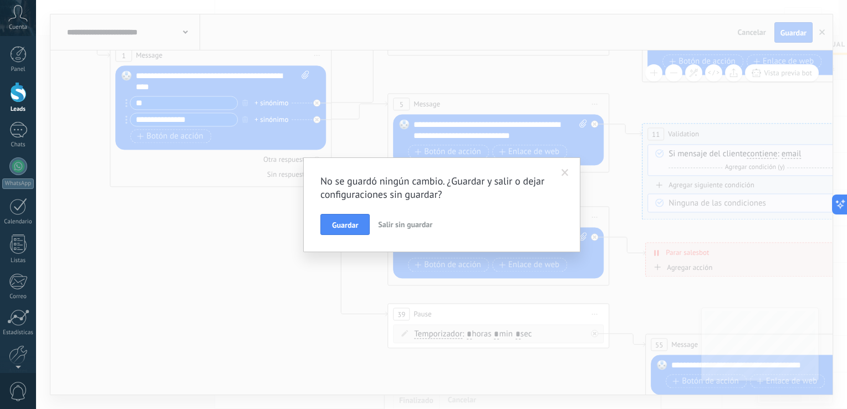
click at [383, 224] on span "Salir sin guardar" at bounding box center [405, 225] width 54 height 10
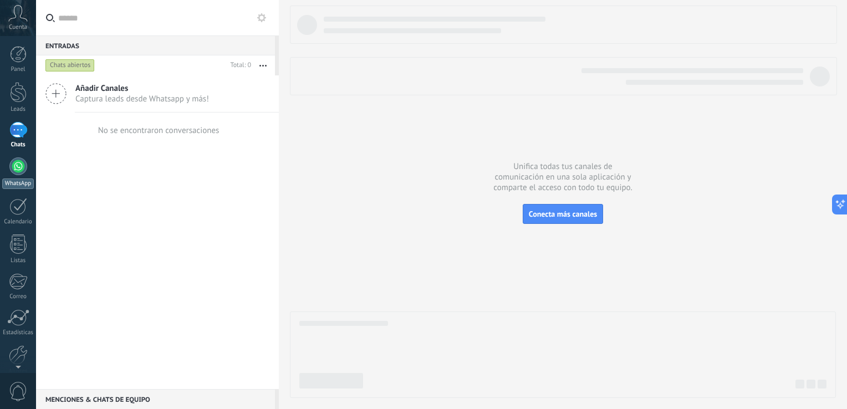
click at [22, 167] on div at bounding box center [18, 166] width 18 height 18
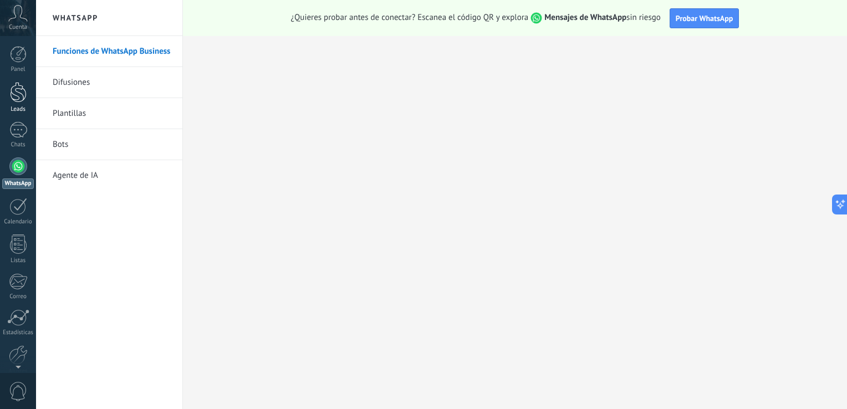
click at [23, 89] on div at bounding box center [18, 92] width 17 height 21
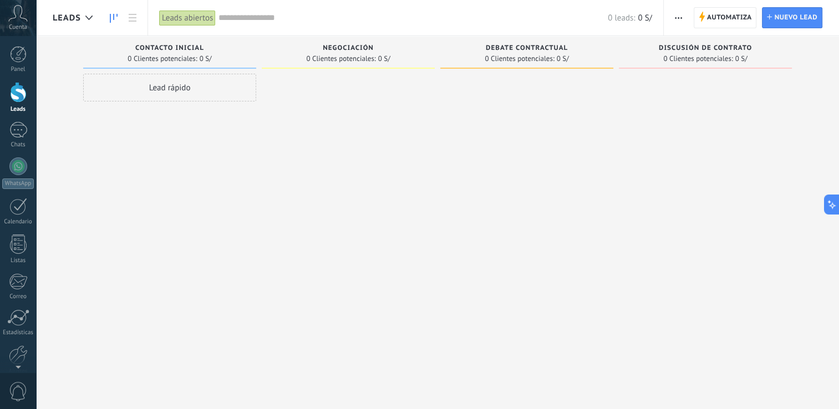
drag, startPoint x: 816, startPoint y: 398, endPoint x: 791, endPoint y: 398, distance: 25.5
click at [791, 398] on div "Lamentablemente, no hay leads con estos parámetros. Mostrar todo Leads Entrante…" at bounding box center [446, 218] width 786 height 365
